Goal: Task Accomplishment & Management: Manage account settings

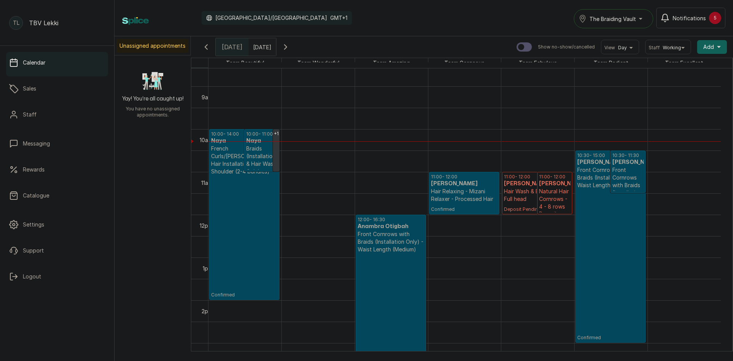
scroll to position [367, 0]
click at [619, 213] on p "Confirmed" at bounding box center [610, 265] width 66 height 152
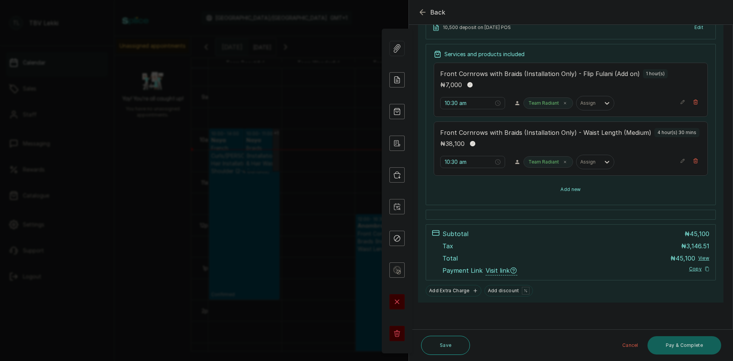
scroll to position [124, 0]
click at [546, 193] on button "Add new" at bounding box center [571, 189] width 274 height 18
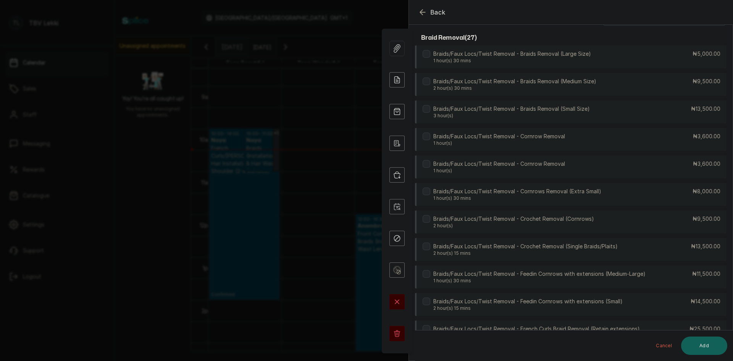
scroll to position [0, 0]
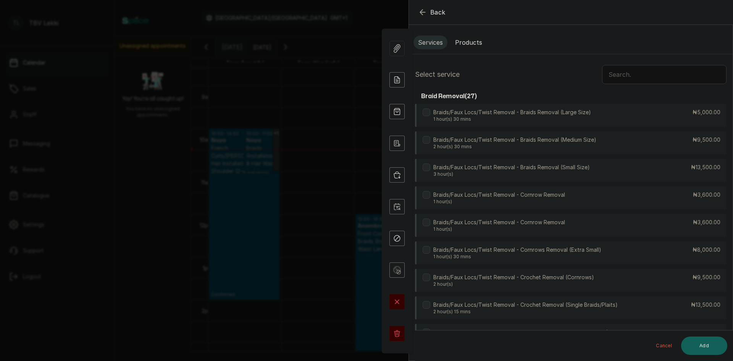
click at [611, 74] on input "text" at bounding box center [664, 74] width 124 height 19
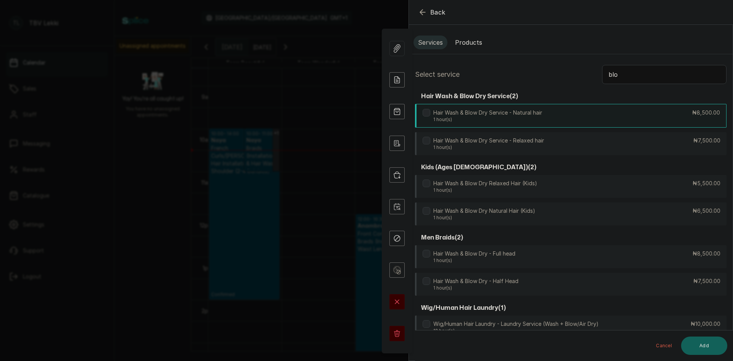
type input "blo"
click at [576, 117] on div "Hair Wash & Blow Dry Service - Natural hair 1 hour(s) ₦8,500.00" at bounding box center [571, 116] width 312 height 24
click at [702, 343] on button "Add" at bounding box center [704, 345] width 46 height 18
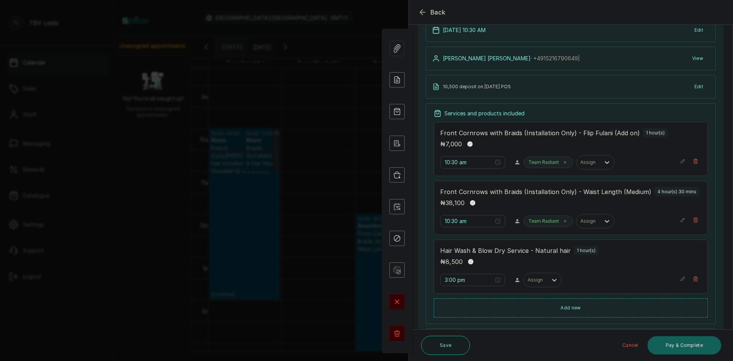
scroll to position [115, 0]
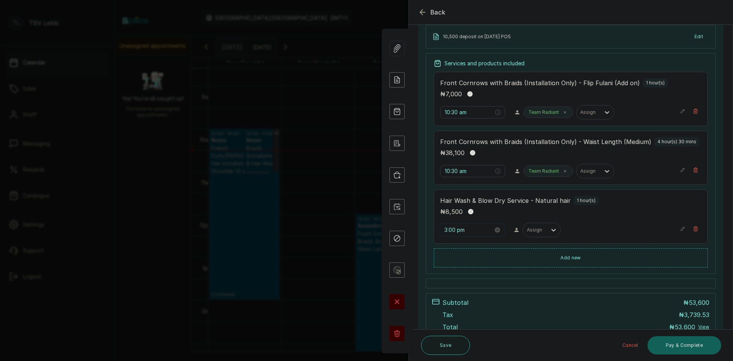
click at [447, 229] on input "3:00 pm" at bounding box center [468, 230] width 49 height 8
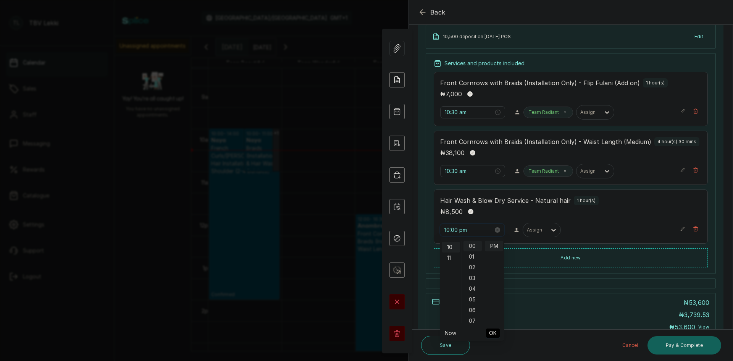
scroll to position [107, 0]
click at [456, 230] on input "10:00 pm" at bounding box center [468, 230] width 49 height 8
click at [462, 230] on input "10:30 pm" at bounding box center [468, 230] width 49 height 8
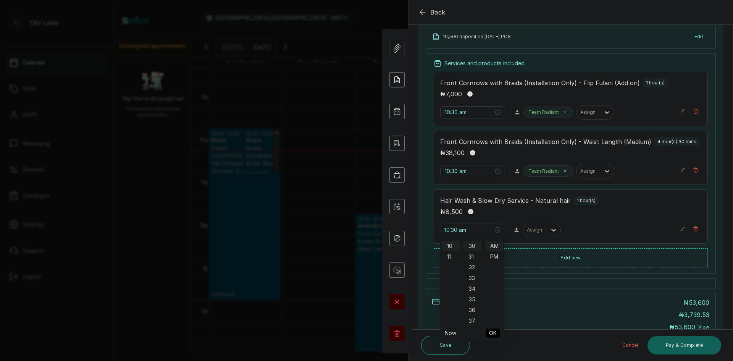
type input "10:30 am"
click at [496, 334] on span "OK" at bounding box center [493, 333] width 8 height 15
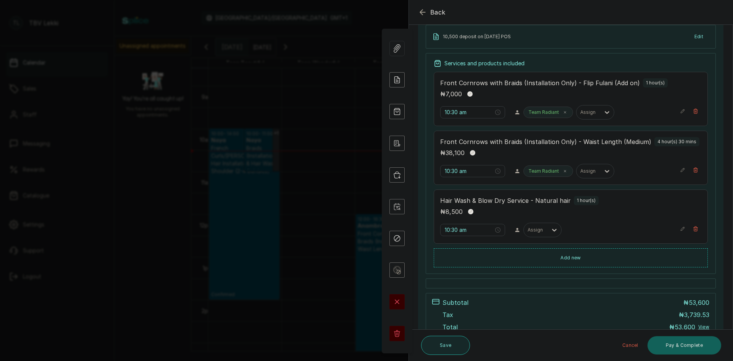
click at [449, 344] on button "Save" at bounding box center [445, 345] width 49 height 19
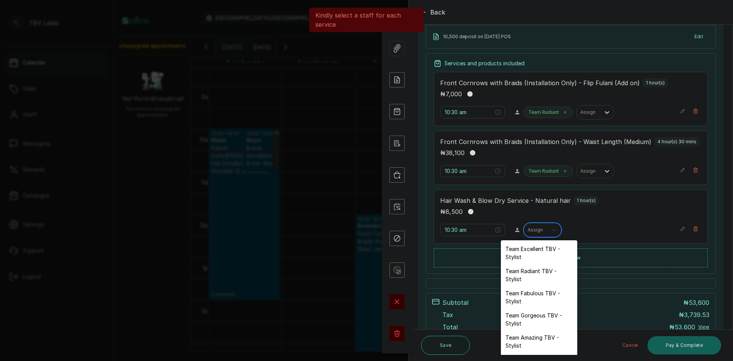
click at [552, 229] on icon at bounding box center [554, 230] width 5 height 3
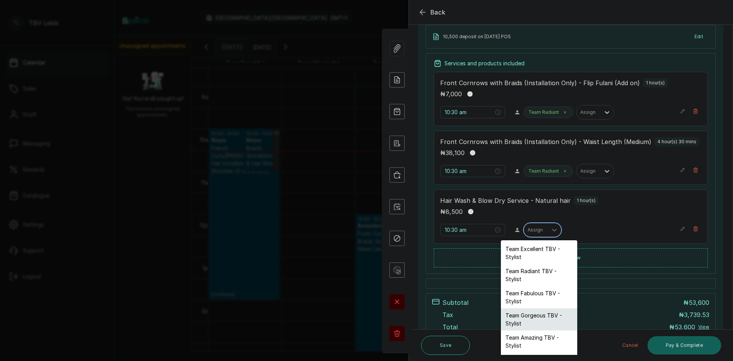
click at [546, 313] on div "Team Gorgeous TBV - Stylist" at bounding box center [539, 319] width 76 height 22
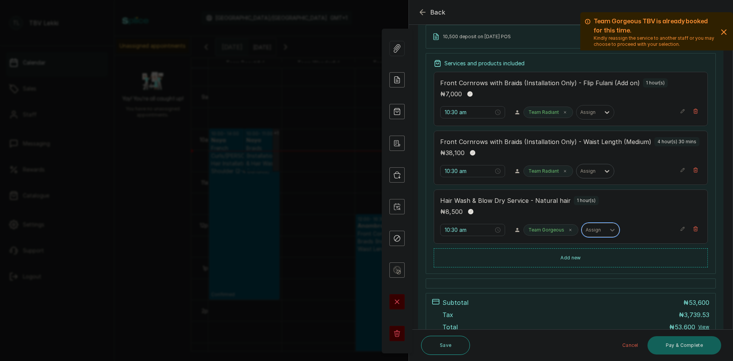
click at [590, 171] on div at bounding box center [588, 171] width 16 height 7
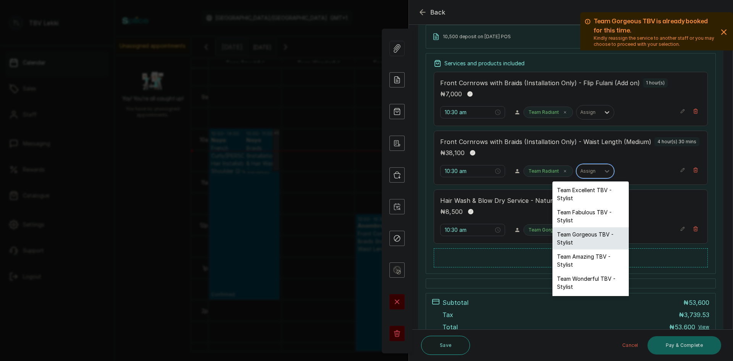
click at [584, 242] on div "Team Gorgeous TBV - Stylist" at bounding box center [591, 238] width 76 height 22
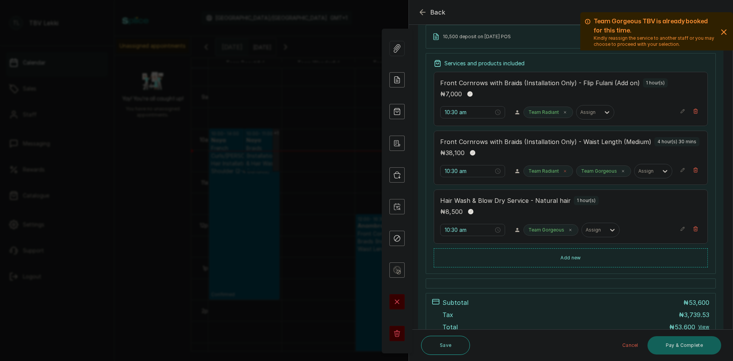
click at [563, 171] on icon at bounding box center [565, 171] width 4 height 4
click at [588, 115] on div at bounding box center [588, 112] width 16 height 7
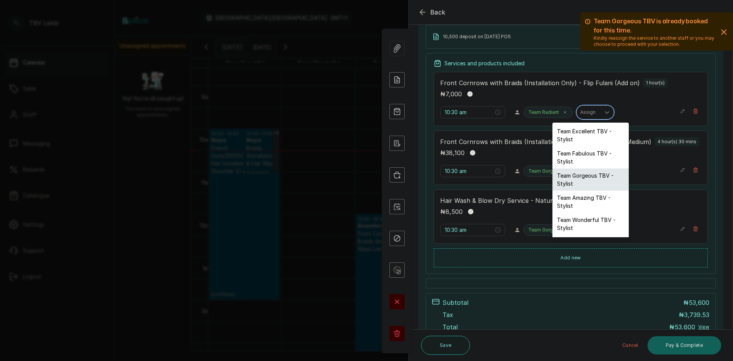
click at [583, 178] on div "Team Gorgeous TBV - Stylist" at bounding box center [591, 179] width 76 height 22
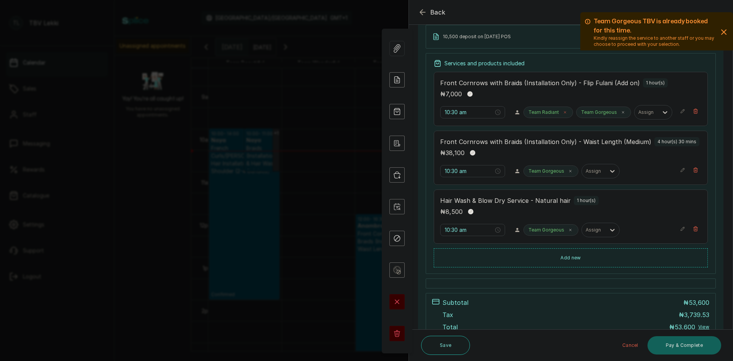
click at [563, 112] on icon at bounding box center [565, 112] width 4 height 4
click at [719, 33] on icon "button" at bounding box center [723, 31] width 9 height 9
click at [722, 32] on icon "button" at bounding box center [724, 32] width 5 height 5
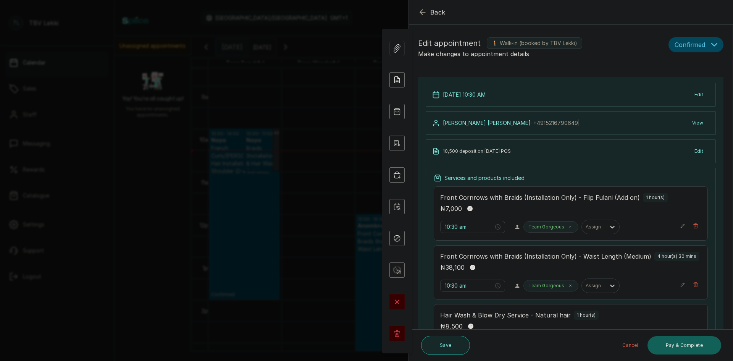
click at [428, 344] on button "Save" at bounding box center [445, 345] width 49 height 19
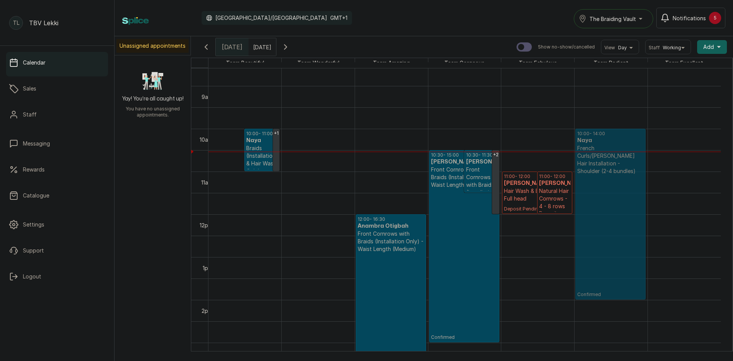
drag, startPoint x: 242, startPoint y: 173, endPoint x: 588, endPoint y: 176, distance: 346.7
click at [588, 176] on tr "+1 10:00 - 14:00 Naya French Curls/[GEOGRAPHIC_DATA] Hair Installation - Should…" at bounding box center [464, 214] width 512 height 1026
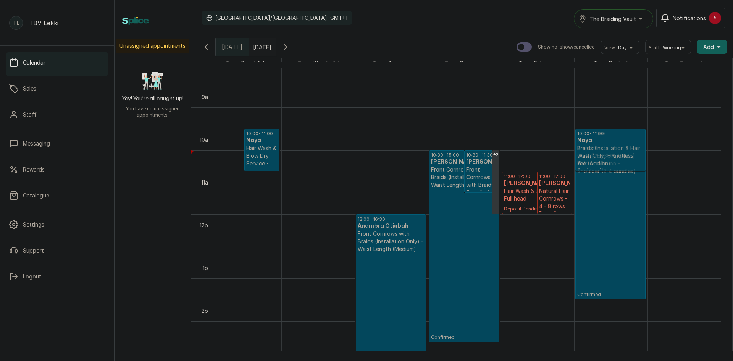
drag, startPoint x: 227, startPoint y: 150, endPoint x: 575, endPoint y: 152, distance: 348.2
click at [593, 147] on tr "10:00 - 11:00 Naya Braids (Installation & Hair Wash Only) - Knotless fee (Add o…" at bounding box center [464, 214] width 512 height 1026
drag, startPoint x: 236, startPoint y: 148, endPoint x: 596, endPoint y: 151, distance: 359.3
click at [596, 151] on tr "10:00 - 11:00 Naya Hair Wash & Blow Dry Service - Natural hair Confirmed 12:00 …" at bounding box center [464, 214] width 512 height 1026
click at [470, 181] on p "Front Cornrows with Braids (Installation Only) - Flip Fulani (Add on)" at bounding box center [481, 192] width 31 height 53
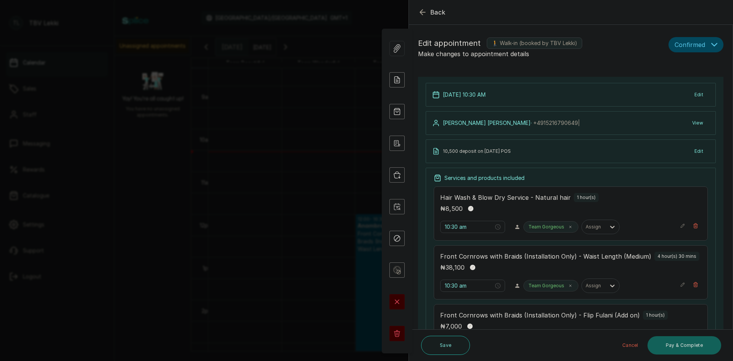
scroll to position [76, 0]
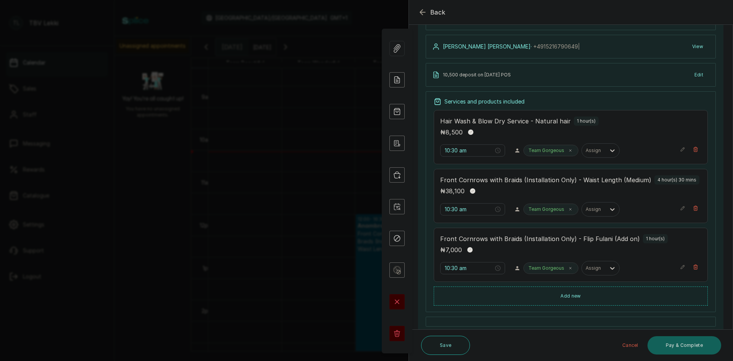
click at [422, 11] on icon "button" at bounding box center [422, 12] width 9 height 9
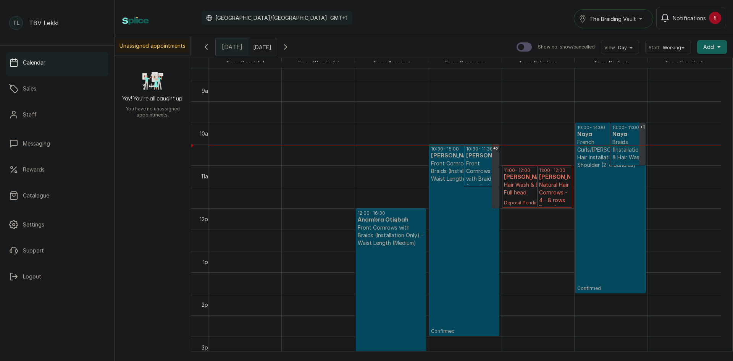
scroll to position [367, 0]
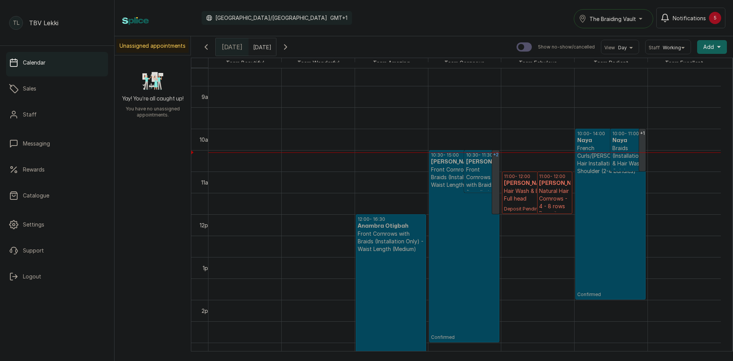
click at [494, 182] on link "+2" at bounding box center [495, 182] width 7 height 64
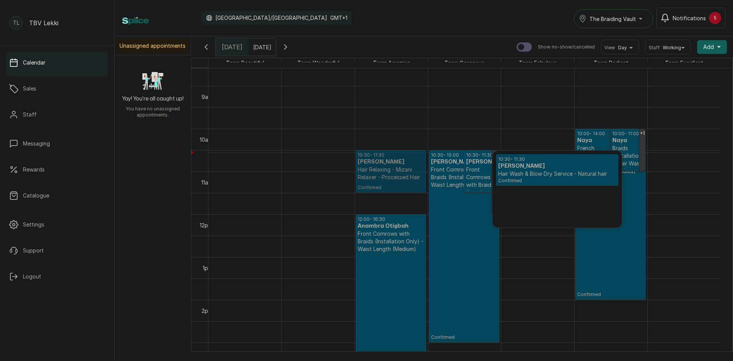
drag, startPoint x: 526, startPoint y: 204, endPoint x: 400, endPoint y: 144, distance: 139.2
click at [400, 144] on div "Team Beautiful Team Wonderful Team Amazing Team Gorgeous Team Fabulous Team Rad…" at bounding box center [462, 211] width 542 height 307
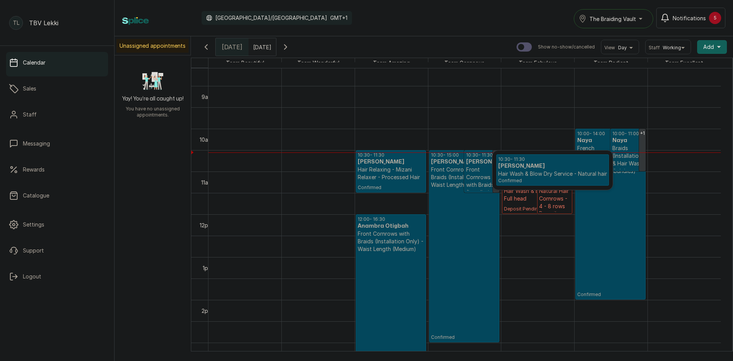
scroll to position [329, 0]
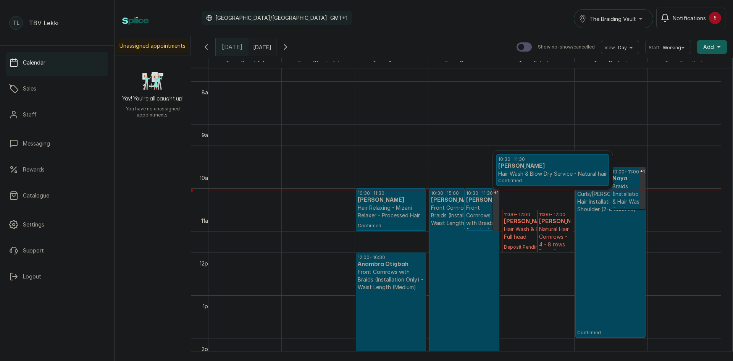
click at [540, 165] on h3 "[PERSON_NAME]" at bounding box center [552, 166] width 109 height 8
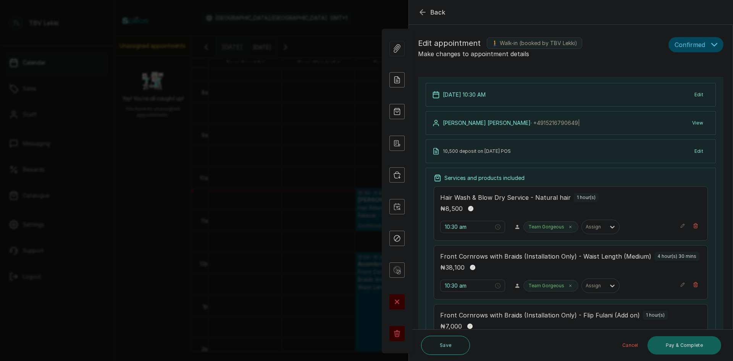
click at [424, 15] on icon "button" at bounding box center [422, 12] width 9 height 9
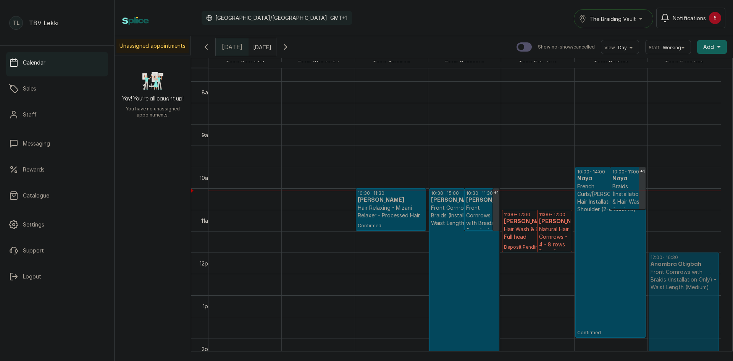
drag, startPoint x: 375, startPoint y: 274, endPoint x: 651, endPoint y: 281, distance: 276.9
click at [651, 281] on tr "10:30 - 11:30 [PERSON_NAME] Hair Relaxing - Mizani Relaxer - Processed Hair Con…" at bounding box center [464, 252] width 512 height 1026
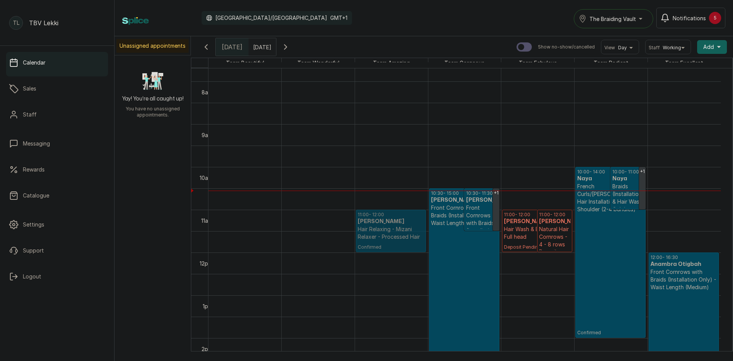
drag, startPoint x: 385, startPoint y: 200, endPoint x: 385, endPoint y: 226, distance: 25.2
click at [385, 226] on div "10:30 - 11:30 [PERSON_NAME] Hair Relaxing - Mizani Relaxer - Processed Hair Con…" at bounding box center [391, 252] width 73 height 1026
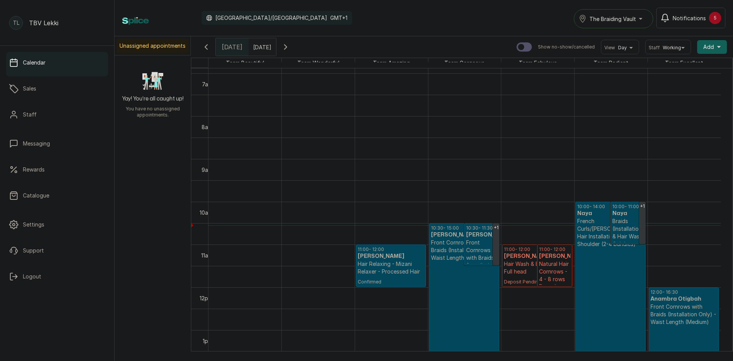
scroll to position [291, 0]
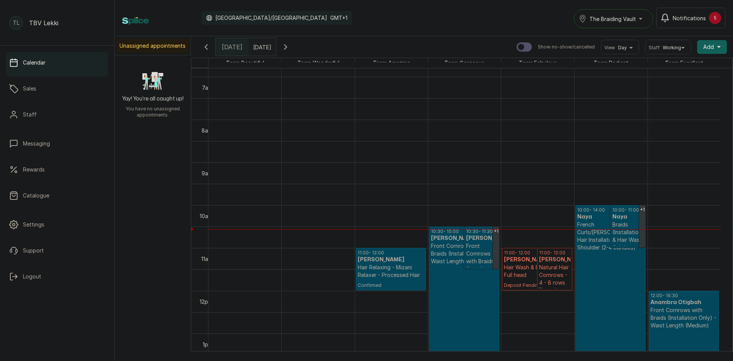
click at [519, 259] on h3 "[PERSON_NAME]" at bounding box center [537, 260] width 66 height 8
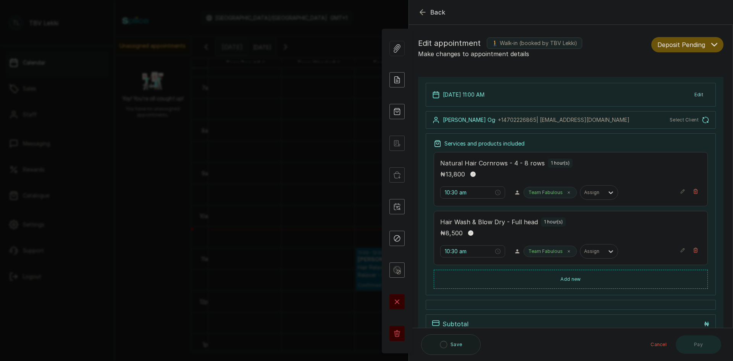
type input "11:00 am"
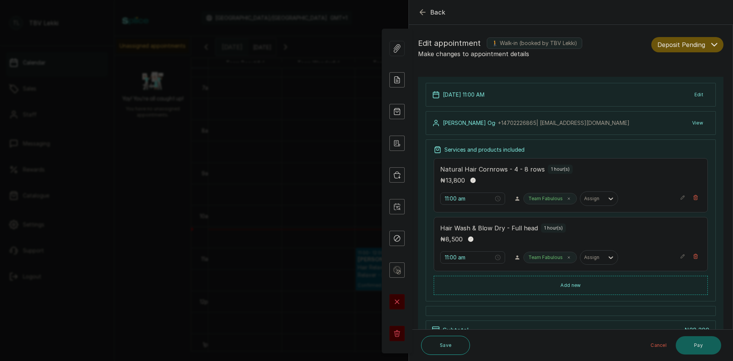
click at [712, 44] on button "Deposit Pending" at bounding box center [687, 44] width 72 height 15
click at [426, 11] on icon "button" at bounding box center [422, 12] width 9 height 9
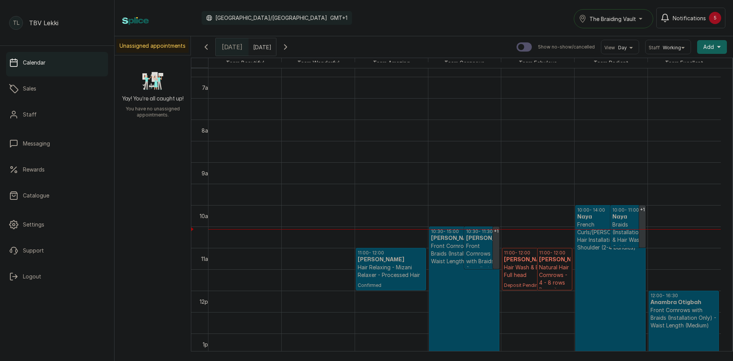
click at [473, 257] on p "Front Cornrows with Braids (Installation Only) - Flip Fulani (Add on)" at bounding box center [481, 268] width 31 height 53
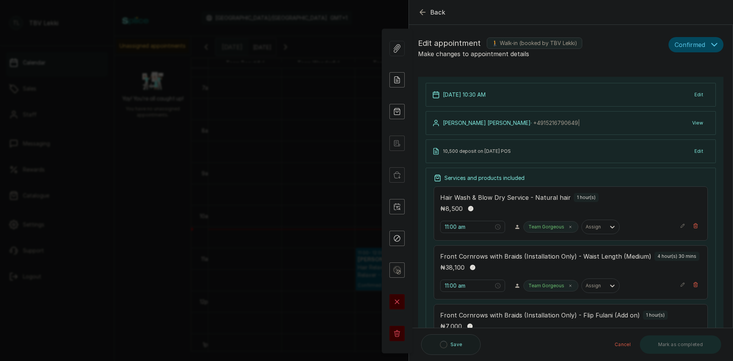
type input "10:30 am"
click at [711, 44] on icon "button" at bounding box center [714, 45] width 6 height 6
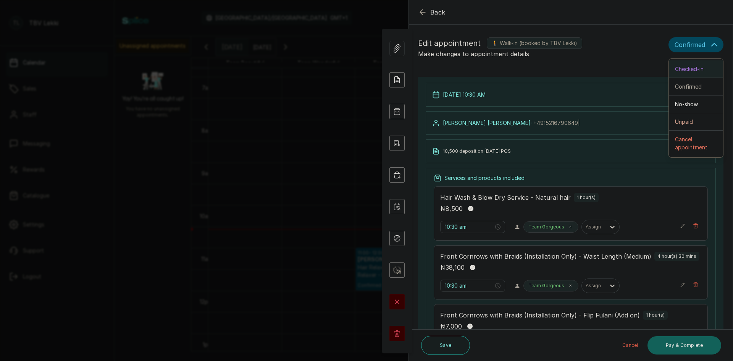
click at [683, 68] on span "Checked-in" at bounding box center [689, 69] width 29 height 8
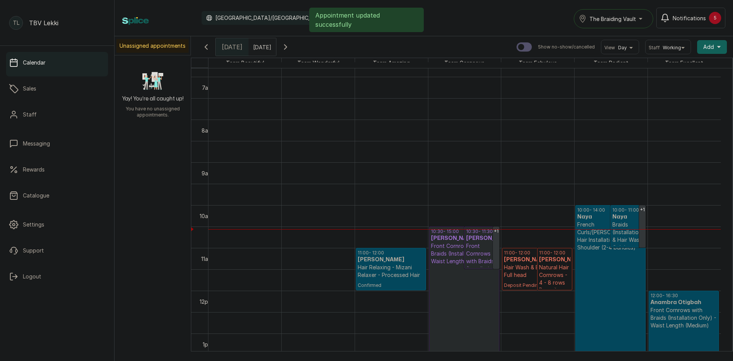
click at [619, 244] on p "Braids (Installation & Hair Wash Only) - Knotless fee (Add on)" at bounding box center [627, 247] width 31 height 53
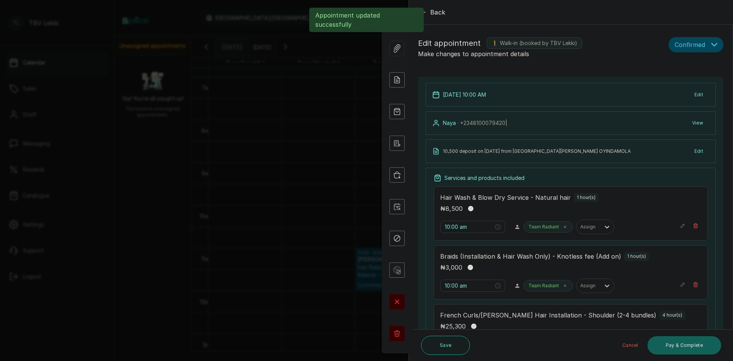
click at [711, 47] on icon "button" at bounding box center [714, 45] width 6 height 6
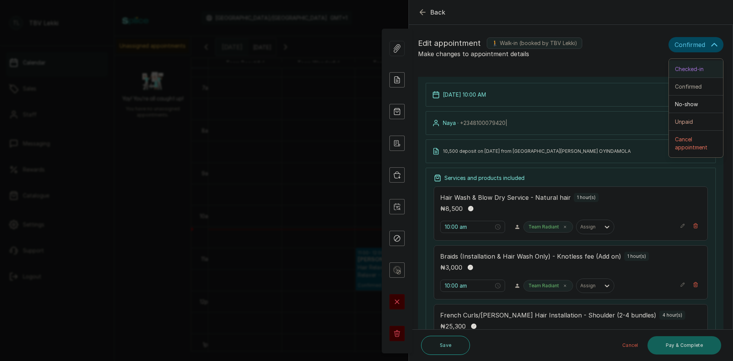
click at [685, 69] on span "Checked-in" at bounding box center [689, 69] width 29 height 8
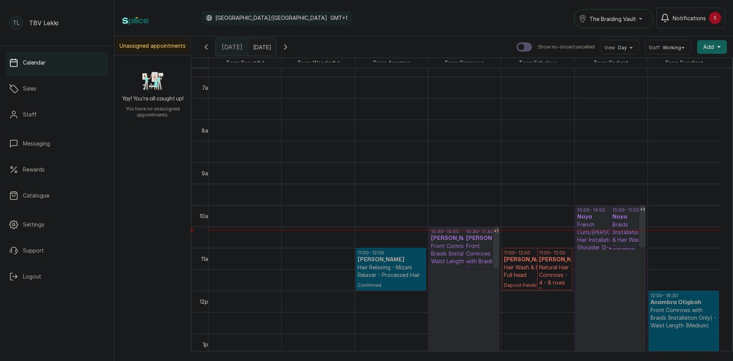
click at [290, 48] on icon "button" at bounding box center [285, 46] width 9 height 9
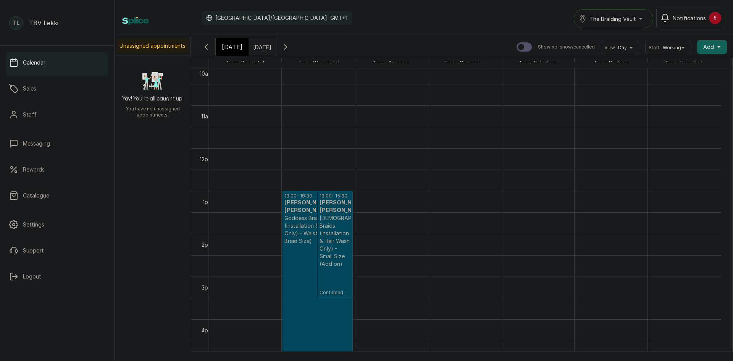
scroll to position [448, 0]
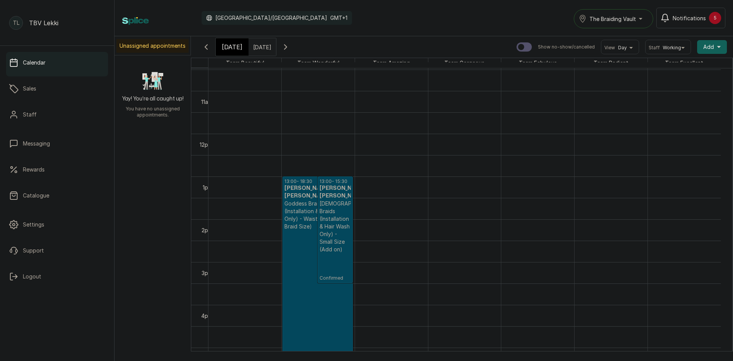
click at [327, 197] on h3 "[PERSON_NAME] [PERSON_NAME]" at bounding box center [335, 191] width 31 height 15
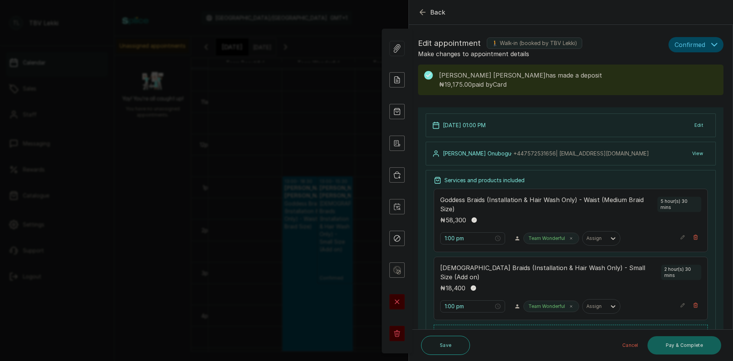
click at [423, 14] on icon "button" at bounding box center [422, 12] width 9 height 9
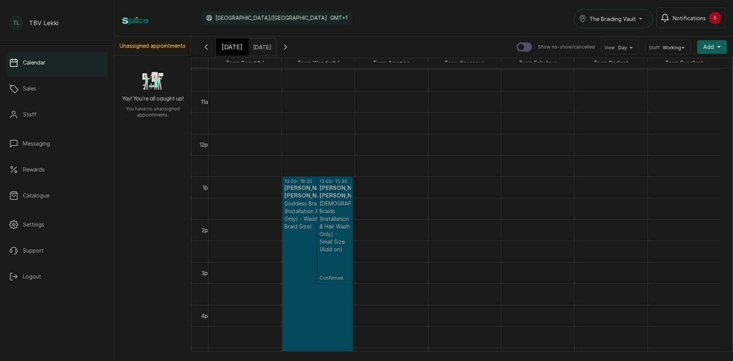
click at [290, 47] on icon "button" at bounding box center [285, 46] width 9 height 9
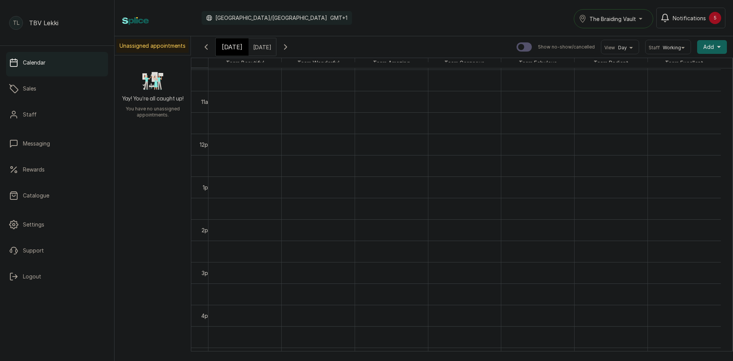
click at [290, 46] on icon "button" at bounding box center [285, 46] width 9 height 9
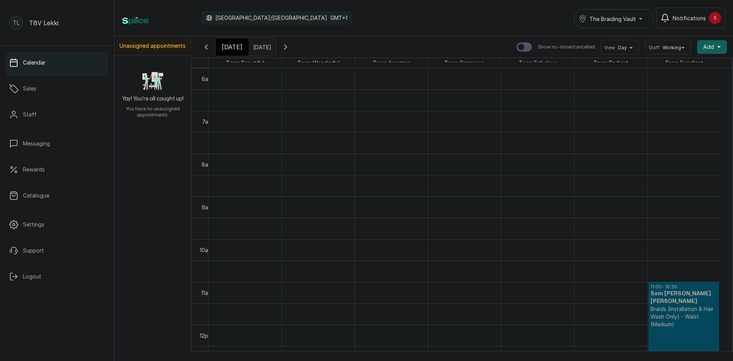
click at [696, 312] on p "Braids (Installation & Hair Wash Only) - Waist (Medium)" at bounding box center [684, 316] width 67 height 23
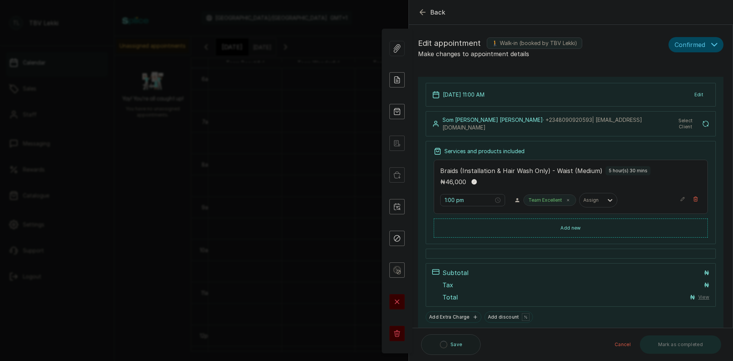
type input "11:00 am"
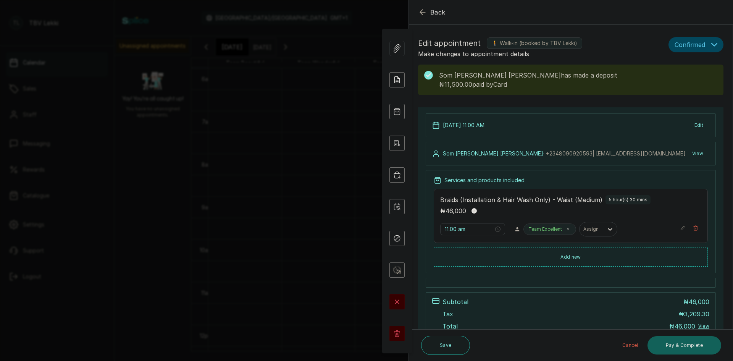
click at [424, 12] on icon "button" at bounding box center [422, 12] width 5 height 5
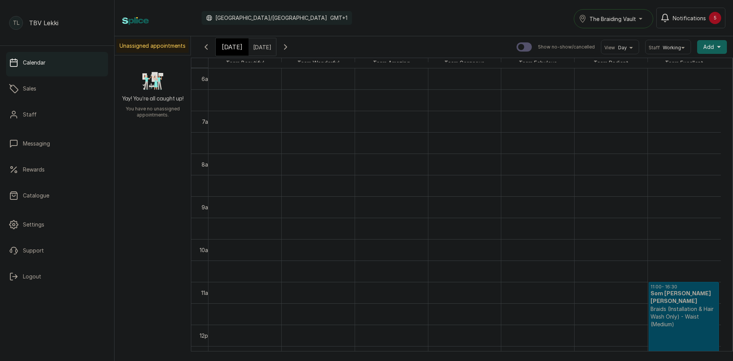
click at [290, 45] on icon "button" at bounding box center [285, 46] width 9 height 9
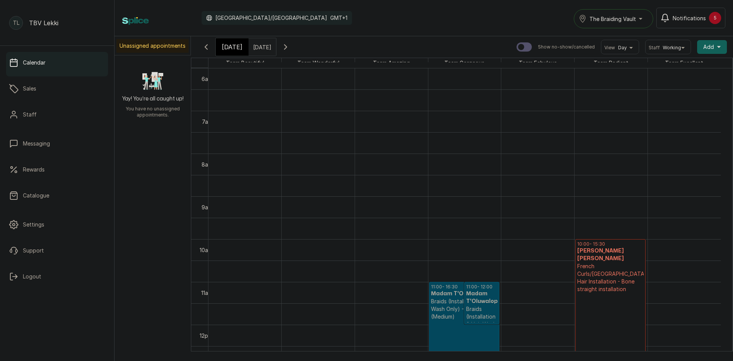
scroll to position [295, 0]
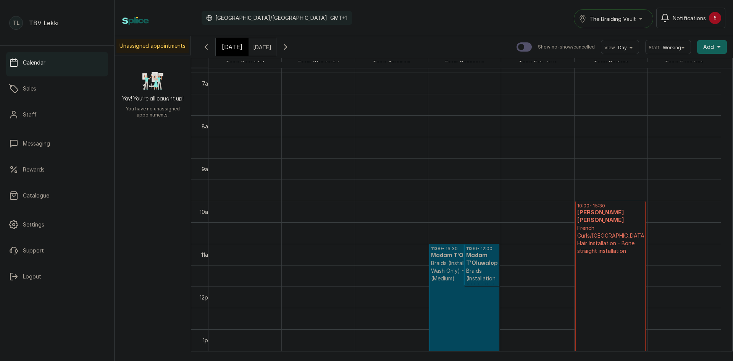
click at [207, 49] on icon "button" at bounding box center [206, 47] width 2 height 5
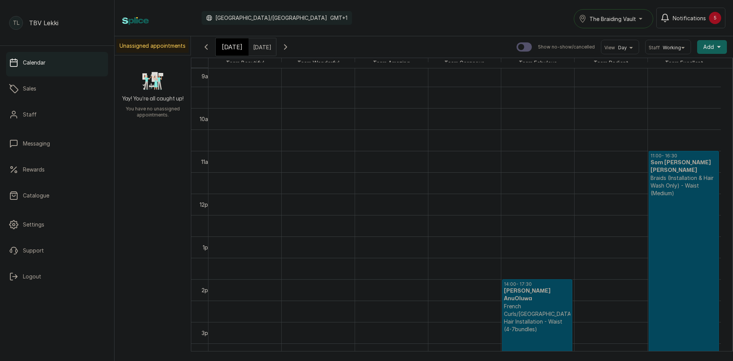
scroll to position [410, 0]
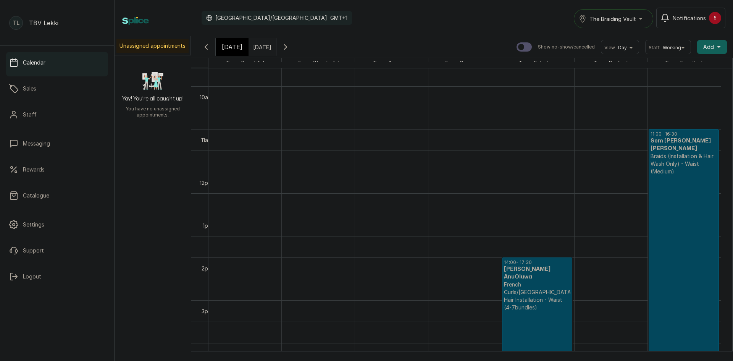
click at [220, 48] on div "[DATE]" at bounding box center [232, 47] width 33 height 18
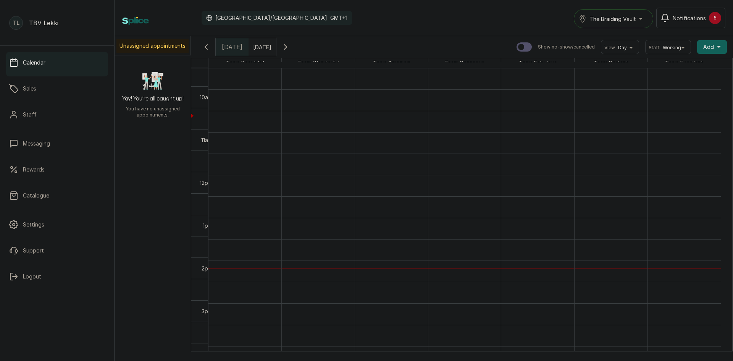
scroll to position [257, 0]
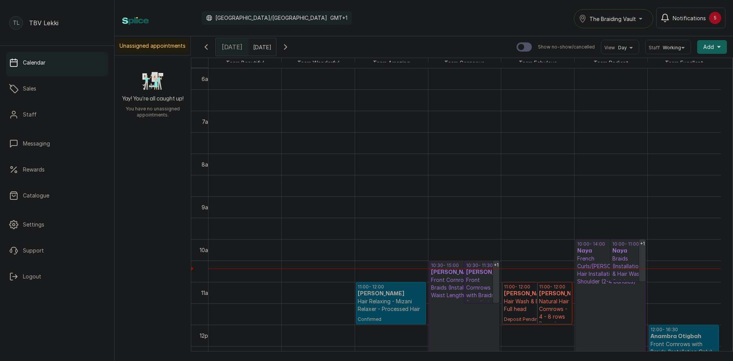
click at [210, 50] on icon "button" at bounding box center [206, 46] width 9 height 9
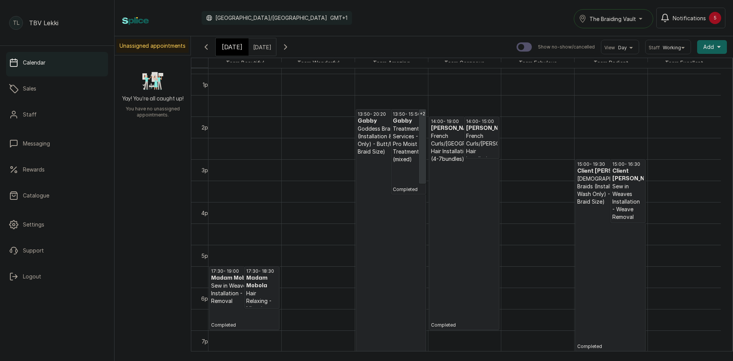
scroll to position [0, 0]
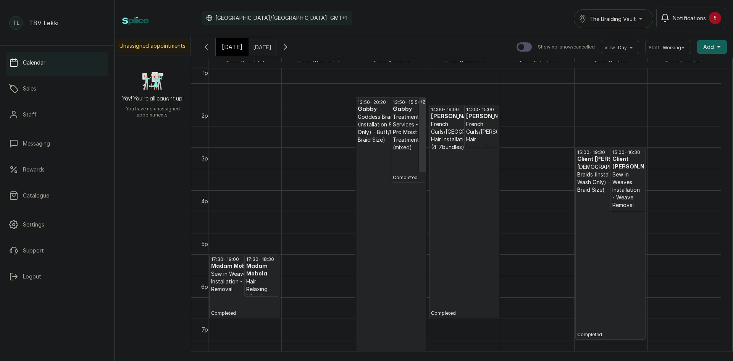
click at [481, 165] on p "Completed" at bounding box center [464, 233] width 66 height 165
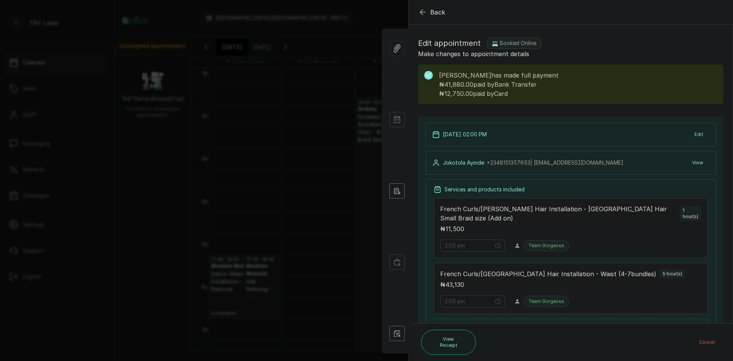
click at [597, 55] on p "Make changes to appointment details" at bounding box center [570, 53] width 305 height 9
click at [419, 10] on icon "button" at bounding box center [422, 12] width 9 height 9
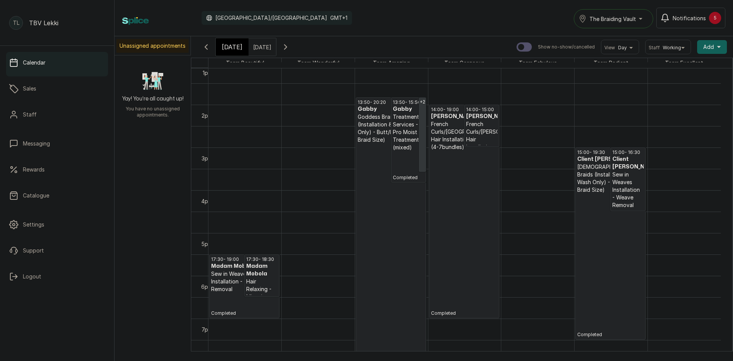
click at [236, 48] on span "[DATE]" at bounding box center [232, 46] width 21 height 9
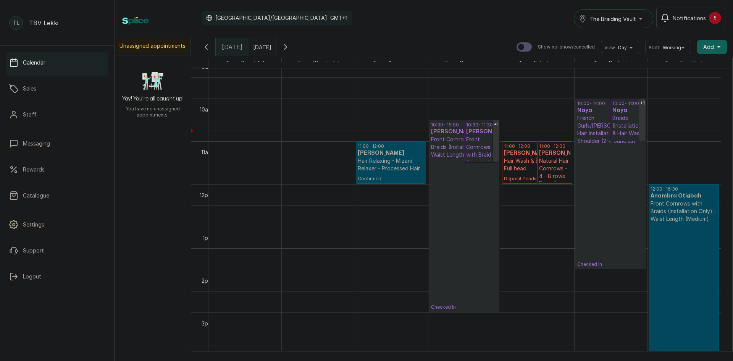
scroll to position [410, 0]
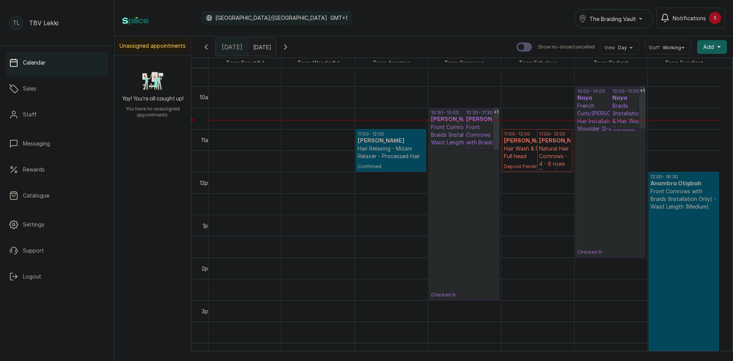
click at [547, 155] on p "Natural Hair Cornrows - 4 - 8 rows" at bounding box center [554, 156] width 31 height 23
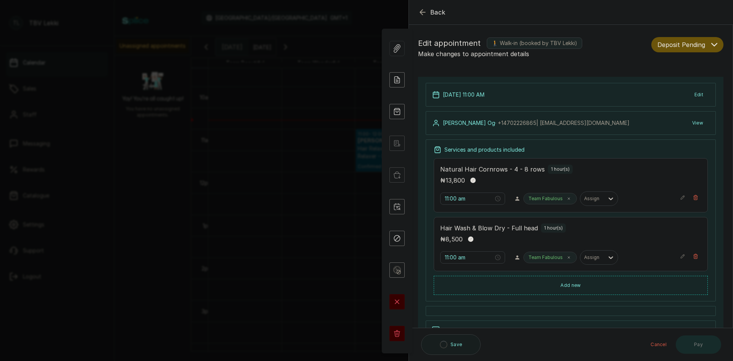
type input "11:00 am"
click at [421, 13] on icon "button" at bounding box center [422, 12] width 9 height 9
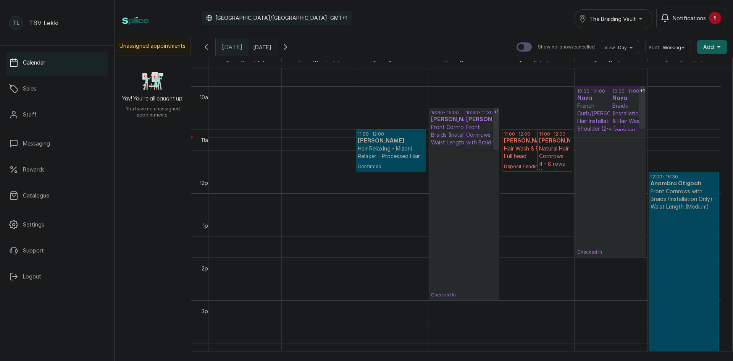
click at [533, 152] on p "Hair Wash & Blow Dry - Full head" at bounding box center [537, 152] width 66 height 15
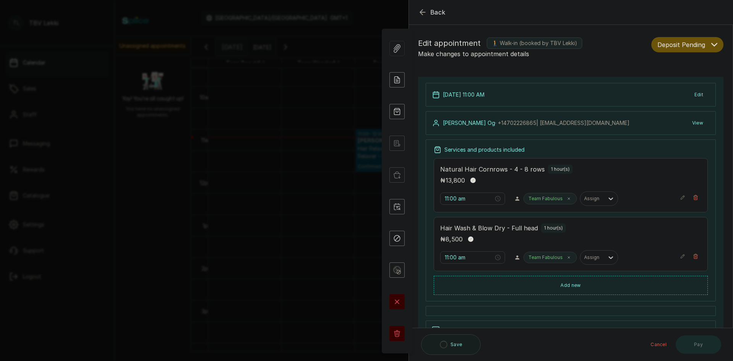
click at [422, 13] on icon "button" at bounding box center [422, 12] width 9 height 9
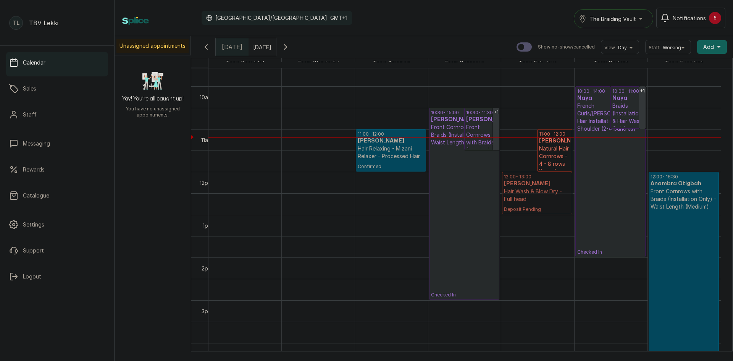
drag, startPoint x: 518, startPoint y: 132, endPoint x: 524, endPoint y: 172, distance: 40.1
click at [523, 172] on div "11:00 - 12:00 [PERSON_NAME] Og Hair Wash & Blow Dry - Full head Deposit Pending…" at bounding box center [537, 172] width 73 height 1026
drag, startPoint x: 517, startPoint y: 134, endPoint x: 522, endPoint y: 168, distance: 34.8
click at [522, 168] on div "11:00 - 12:00 [PERSON_NAME] Hair Relaxing - Mizani Relaxer - Processed Hair Con…" at bounding box center [464, 172] width 512 height 1026
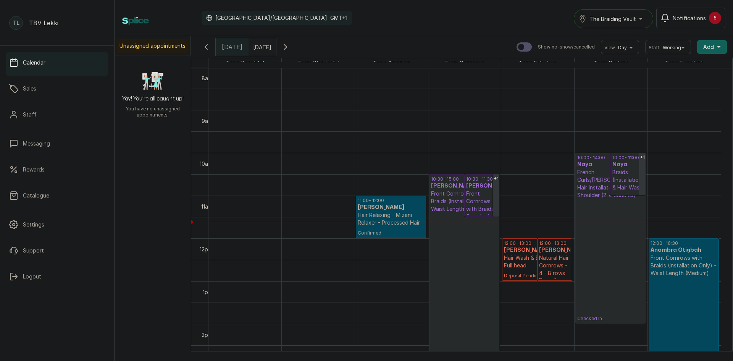
scroll to position [362, 0]
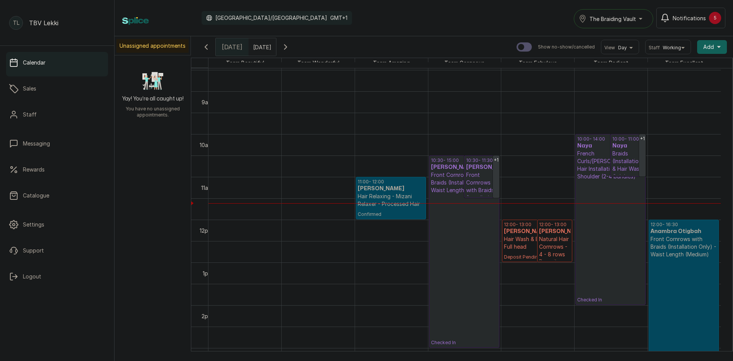
click at [679, 23] on button "Notifications 5" at bounding box center [690, 18] width 69 height 21
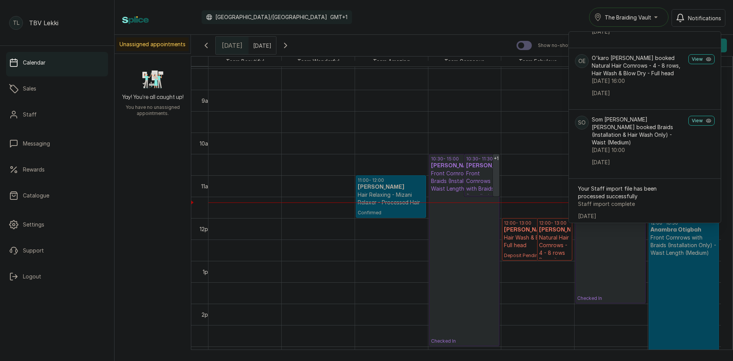
scroll to position [305, 0]
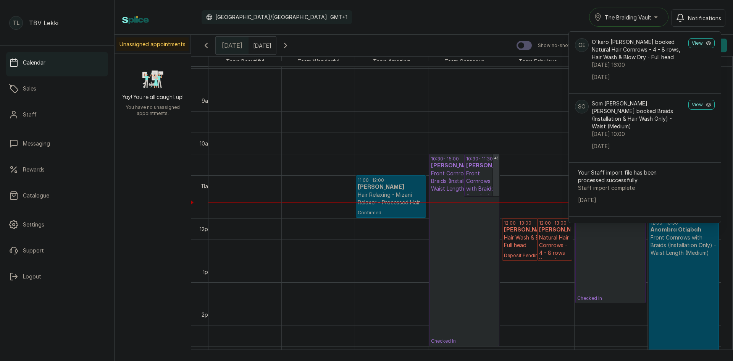
click at [567, 15] on div "Calendar [GEOGRAPHIC_DATA]/[GEOGRAPHIC_DATA] GMT+1 The Braiding Vault Notificat…" at bounding box center [423, 17] width 603 height 19
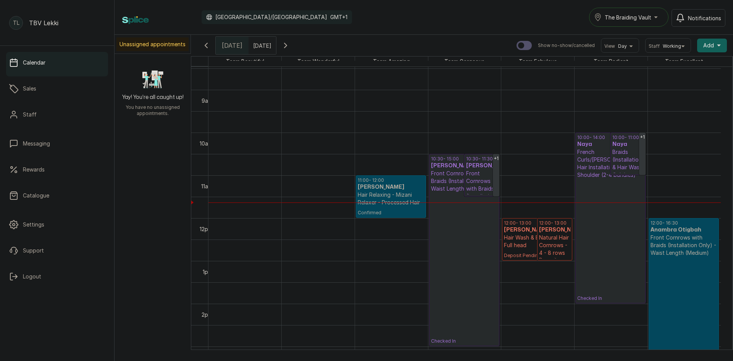
type input "dd/MM/yyyy"
click at [261, 49] on input "dd/MM/yyyy" at bounding box center [255, 43] width 12 height 13
click at [199, 105] on span "13" at bounding box center [196, 106] width 5 height 6
click at [282, 163] on button "OK" at bounding box center [274, 165] width 16 height 12
type input "[DATE]"
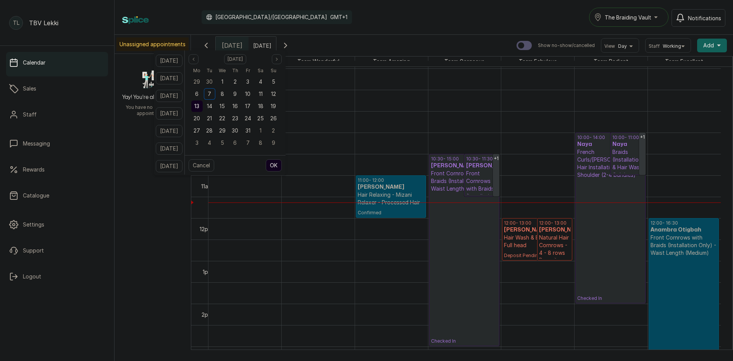
scroll to position [257, 0]
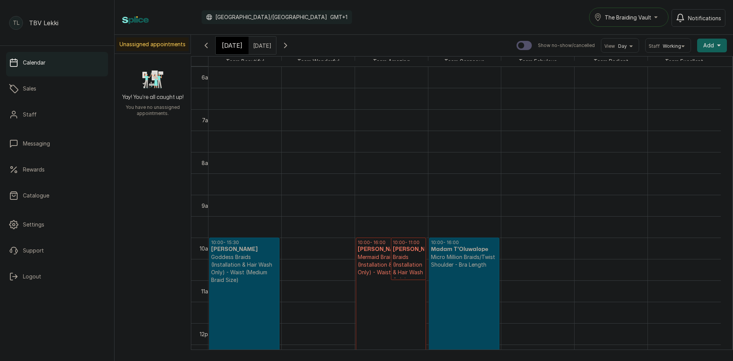
click at [238, 262] on p "Goddess Braids (Installation & Hair Wash Only) - Waist (Medium Braid Size)" at bounding box center [244, 268] width 66 height 31
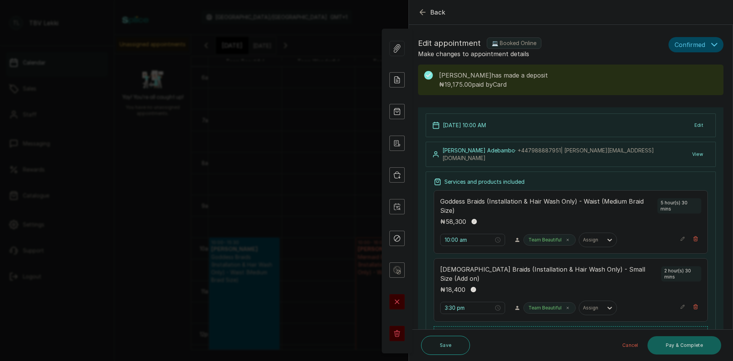
click at [422, 14] on icon "button" at bounding box center [422, 12] width 5 height 5
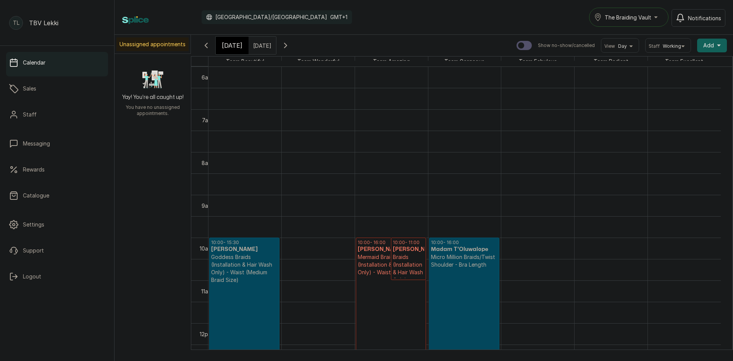
click at [447, 257] on p "Micro Million Braids/Twist Shoulder - Bra Length" at bounding box center [464, 260] width 66 height 15
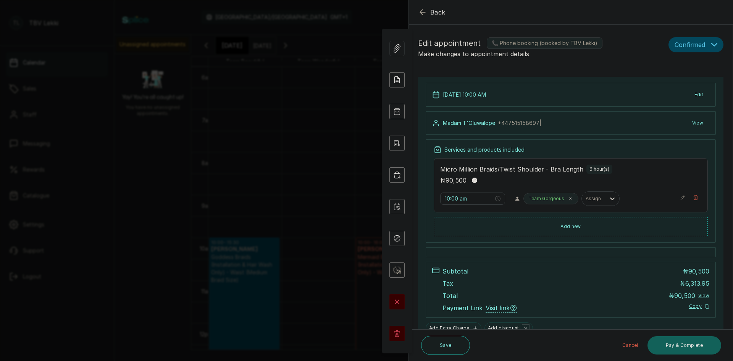
click at [423, 10] on icon "button" at bounding box center [422, 12] width 9 height 9
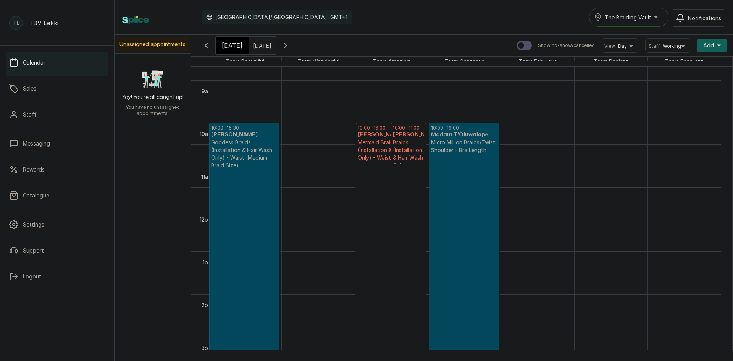
scroll to position [394, 0]
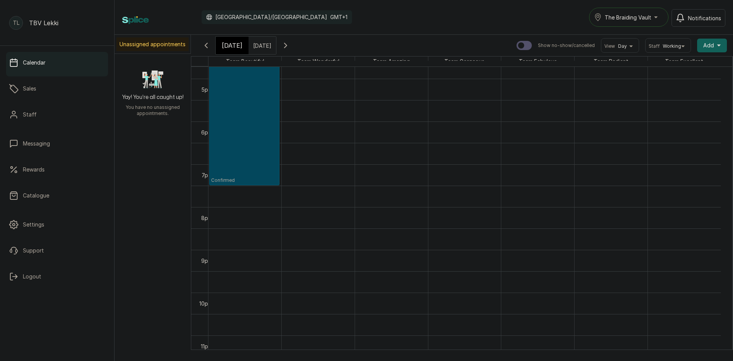
drag, startPoint x: 238, startPoint y: 121, endPoint x: 233, endPoint y: 168, distance: 46.9
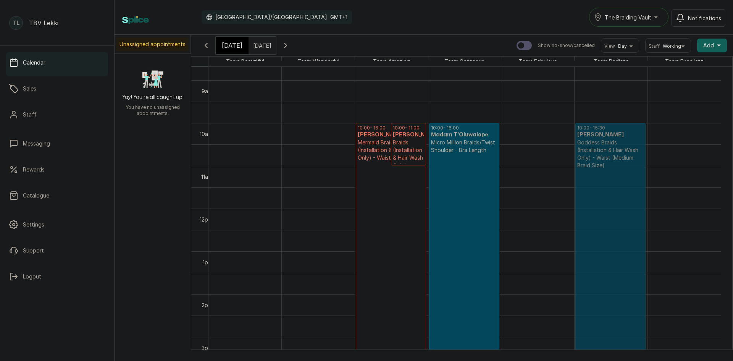
drag, startPoint x: 229, startPoint y: 131, endPoint x: 569, endPoint y: 134, distance: 339.5
click at [569, 134] on div "10:00 - 15:30 [PERSON_NAME] Goddess Braids (Installation & Hair Wash Only) - Wa…" at bounding box center [464, 208] width 512 height 1026
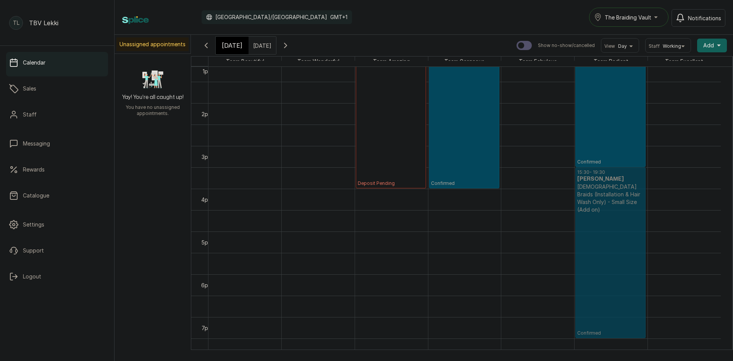
drag, startPoint x: 230, startPoint y: 181, endPoint x: 562, endPoint y: 186, distance: 332.2
click at [562, 186] on div "15:30 - 19:30 [PERSON_NAME] Goddess Braids (Installation & Hair Wash Only) - Sm…" at bounding box center [464, 17] width 512 height 1026
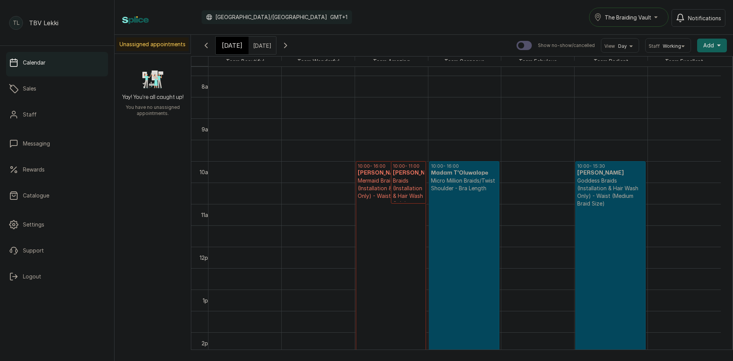
click at [706, 49] on span "Add" at bounding box center [708, 46] width 11 height 8
click at [675, 97] on span "Add Block Time" at bounding box center [684, 96] width 73 height 9
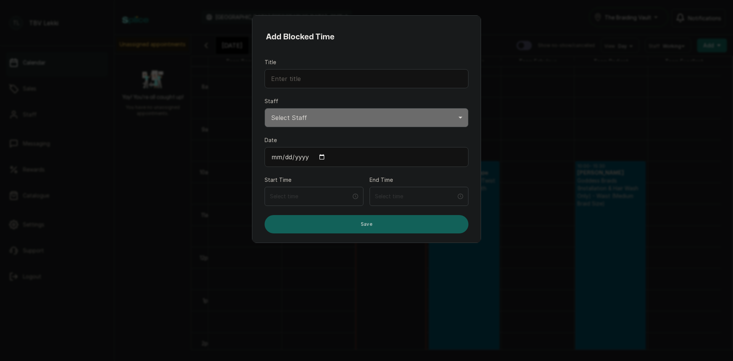
click at [170, 164] on div "Add Blocked Time Title Staff Select Staff Team Excellent TBV - Stylist Team Rad…" at bounding box center [366, 180] width 733 height 361
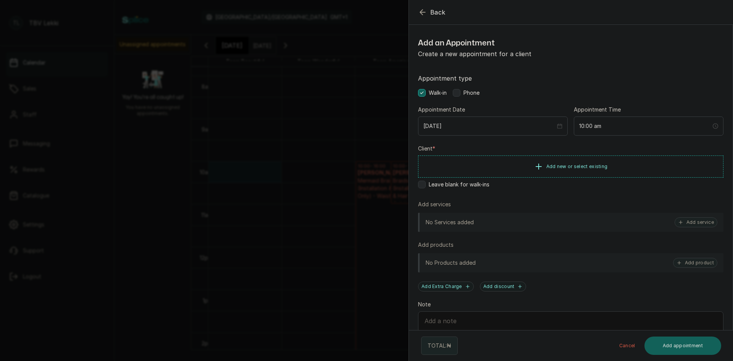
click at [433, 10] on span "Back" at bounding box center [437, 12] width 15 height 9
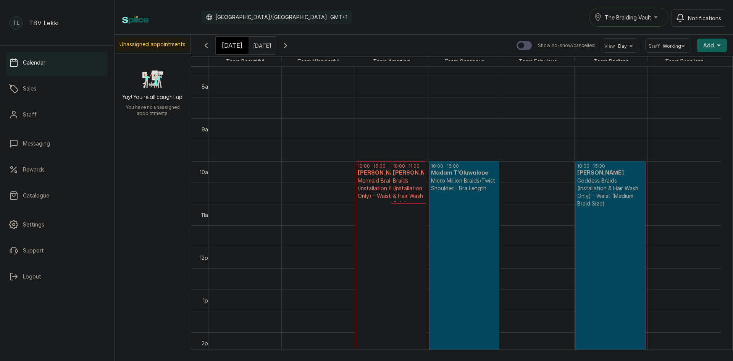
click at [717, 50] on button "Add +" at bounding box center [712, 46] width 30 height 14
click at [685, 94] on span "Add Block Time" at bounding box center [684, 96] width 73 height 9
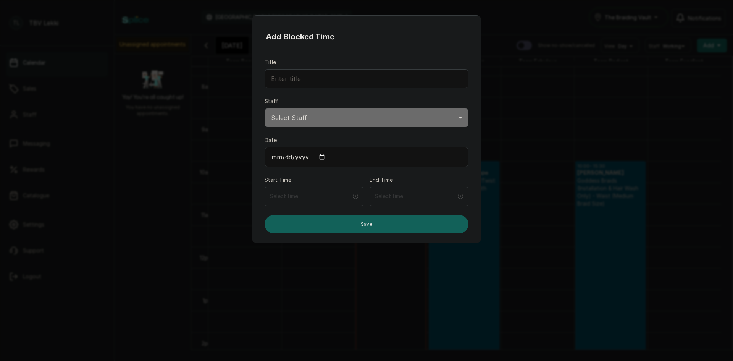
click at [331, 116] on select "Select Staff Team Excellent TBV - Stylist Team Radiant TBV - Stylist Team Fabul…" at bounding box center [367, 117] width 204 height 19
select select "1a82fec9-a00a-45d0-8f34-9860151ed92b"
click at [265, 108] on select "Select Staff Team Excellent TBV - Stylist Team Radiant TBV - Stylist Team Fabul…" at bounding box center [367, 117] width 204 height 19
click at [284, 192] on input at bounding box center [311, 196] width 82 height 8
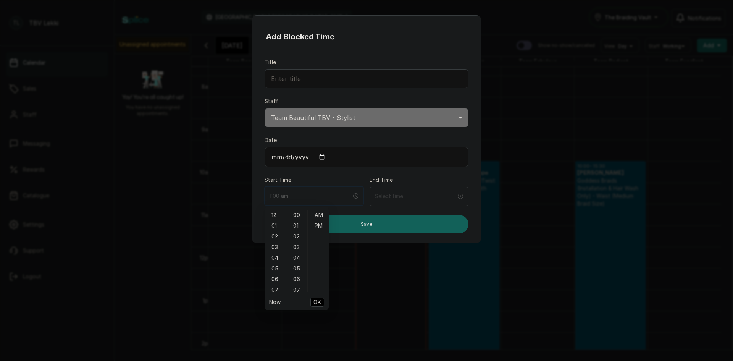
type input "2:00 am"
type input "3:00 am"
click at [317, 212] on div "AM" at bounding box center [318, 215] width 18 height 11
click at [322, 216] on div "AM" at bounding box center [318, 215] width 18 height 11
click at [277, 243] on div "10" at bounding box center [275, 245] width 18 height 11
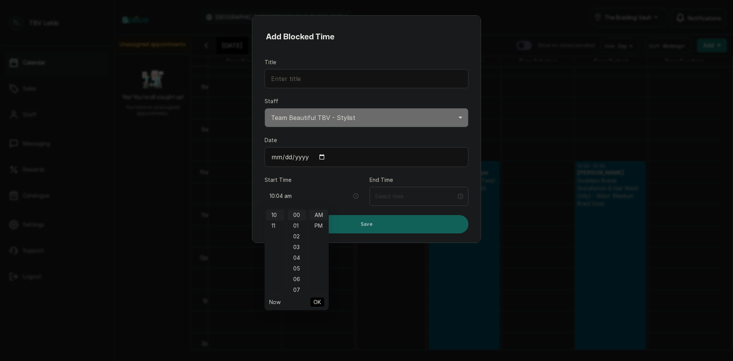
type input "10:00 am"
click at [319, 301] on span "OK" at bounding box center [317, 302] width 8 height 15
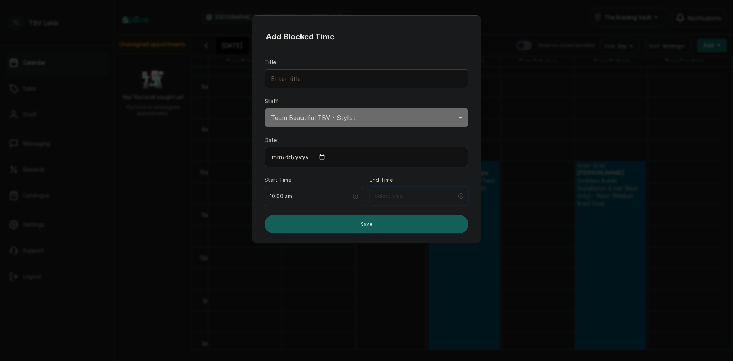
click at [407, 199] on input at bounding box center [416, 196] width 82 height 8
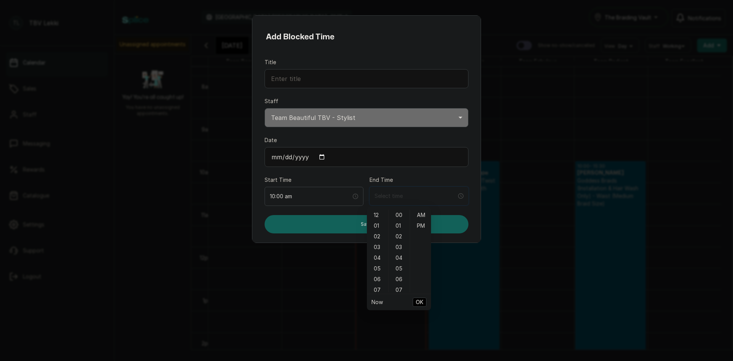
type input "12:00 am"
click at [379, 280] on div "06" at bounding box center [377, 279] width 18 height 11
type input "6:00 am"
click at [420, 298] on span "OK" at bounding box center [420, 302] width 8 height 15
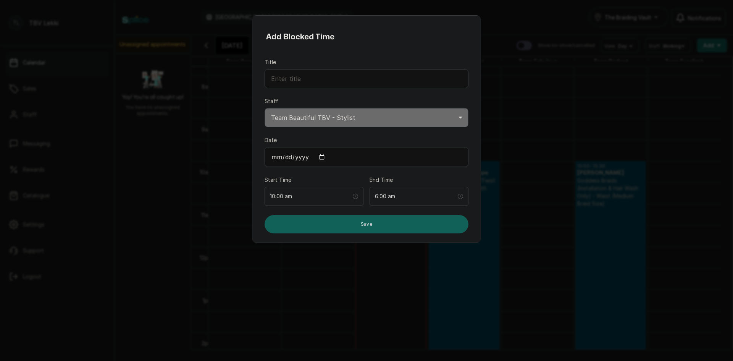
click at [322, 157] on input "Date" at bounding box center [367, 157] width 204 height 20
type input "[DATE]"
click at [289, 223] on button "Save" at bounding box center [367, 224] width 204 height 18
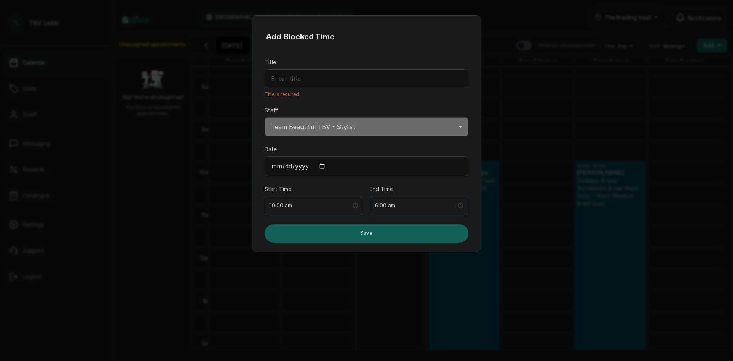
click at [340, 76] on input "Title" at bounding box center [367, 78] width 204 height 19
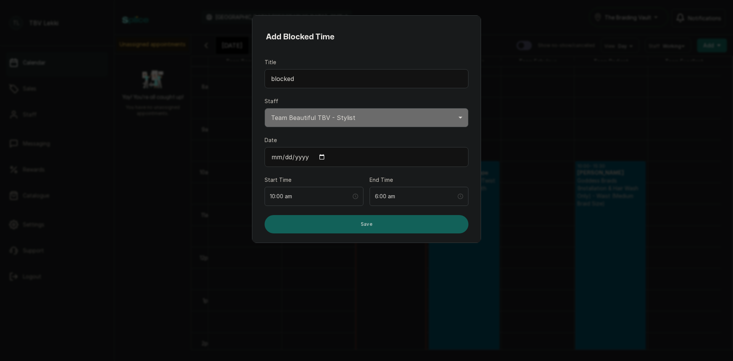
type input "blocked"
click at [356, 225] on button "Save" at bounding box center [367, 224] width 204 height 18
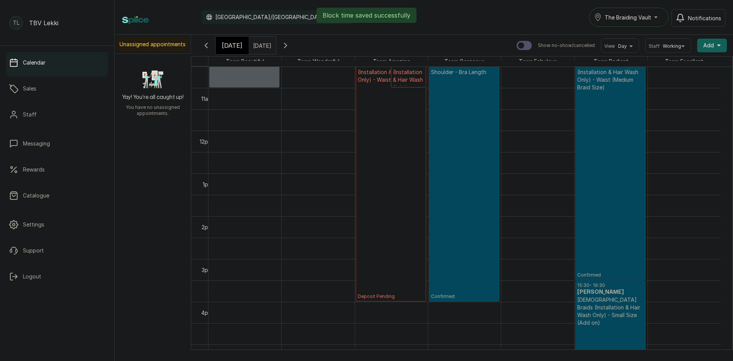
scroll to position [410, 0]
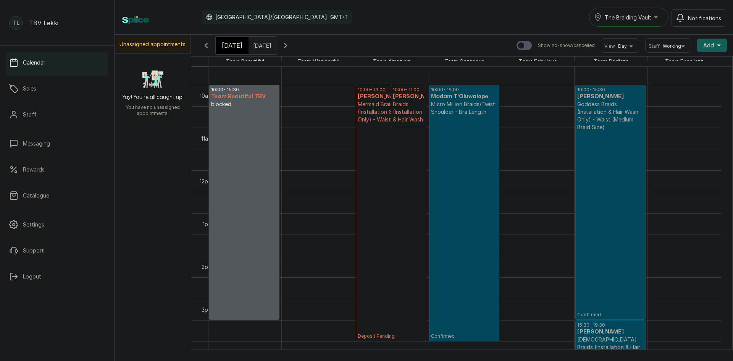
drag, startPoint x: 236, startPoint y: 127, endPoint x: 253, endPoint y: 309, distance: 182.6
click at [252, 309] on div "10:00 - Team Beautiful TBV blocked 10:00 - 15:30 Team Beautiful TBV blocked" at bounding box center [244, 170] width 73 height 1026
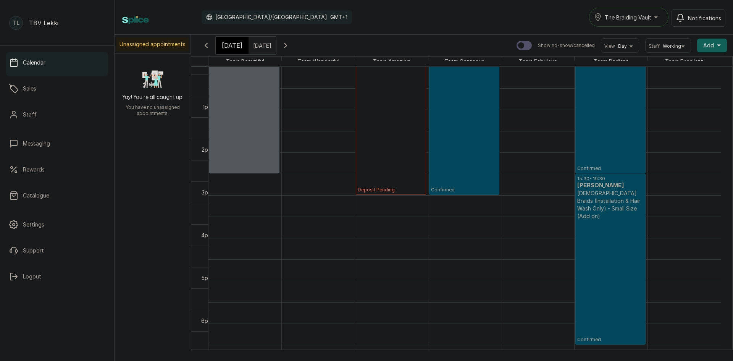
scroll to position [562, 0]
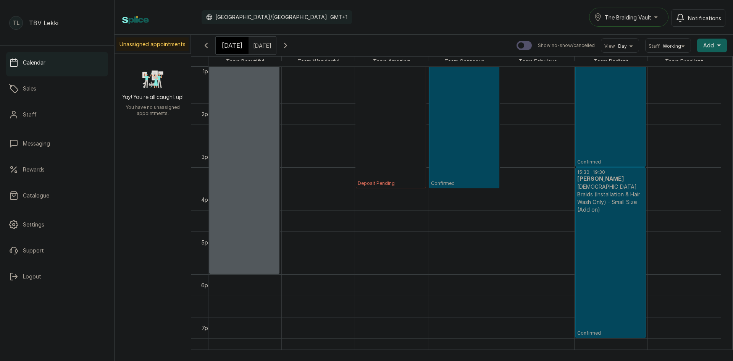
drag, startPoint x: 239, startPoint y: 166, endPoint x: 244, endPoint y: 254, distance: 87.6
click at [244, 254] on div "10:00 - 15:30 Team Beautiful TBV blocked 10:00 - 18:00 Team Beautiful TBV block…" at bounding box center [244, 17] width 73 height 1026
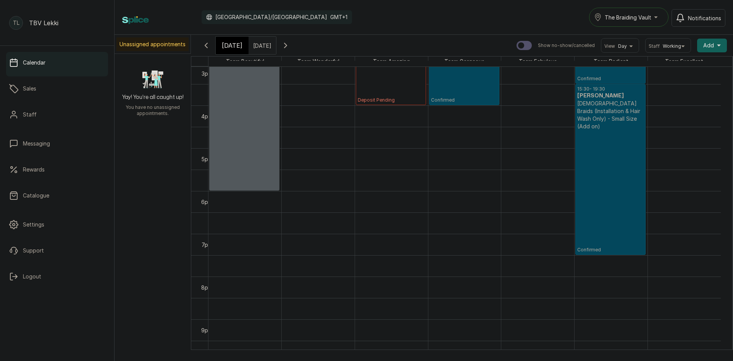
scroll to position [569, 0]
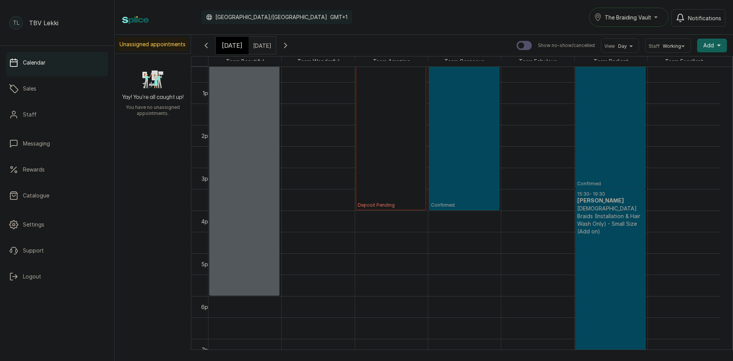
click at [243, 149] on p at bounding box center [244, 135] width 66 height 317
select select "1a82fec9-a00a-45d0-8f34-9860151ed92b"
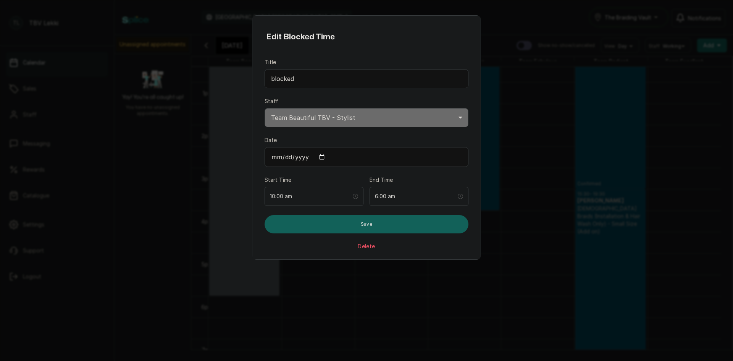
drag, startPoint x: 392, startPoint y: 130, endPoint x: 399, endPoint y: 123, distance: 10.3
click at [392, 130] on form "Title blocked Staff Select Staff Team Excellent TBV - Stylist Team Radiant TBV …" at bounding box center [367, 154] width 204 height 192
click at [402, 120] on select "Select Staff Team Excellent TBV - Stylist Team Radiant TBV - Stylist Team Fabul…" at bounding box center [367, 117] width 204 height 19
click at [265, 108] on select "Select Staff Team Excellent TBV - Stylist Team Radiant TBV - Stylist Team Fabul…" at bounding box center [367, 117] width 204 height 19
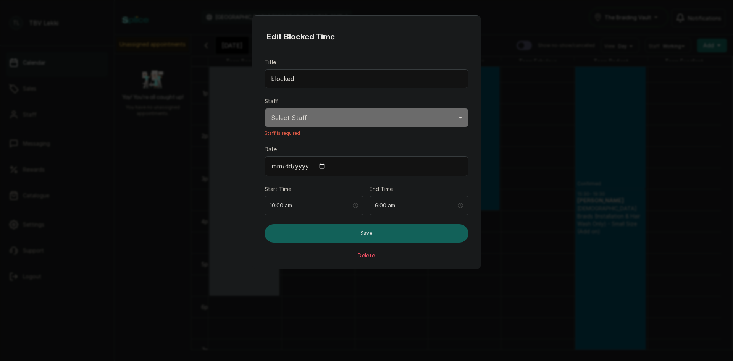
click at [358, 123] on select "Select Staff Team Excellent TBV - Stylist Team Radiant TBV - Stylist Team Fabul…" at bounding box center [367, 117] width 204 height 19
select select "1a82fec9-a00a-45d0-8f34-9860151ed92b"
click at [265, 108] on select "Select Staff Team Excellent TBV - Stylist Team Radiant TBV - Stylist Team Fabul…" at bounding box center [367, 117] width 204 height 19
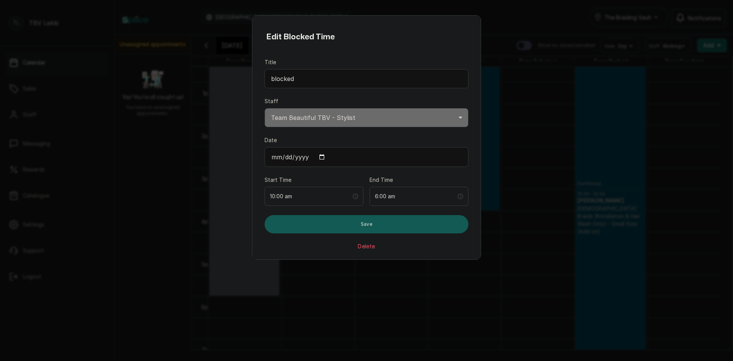
click at [320, 227] on button "Save" at bounding box center [367, 224] width 204 height 18
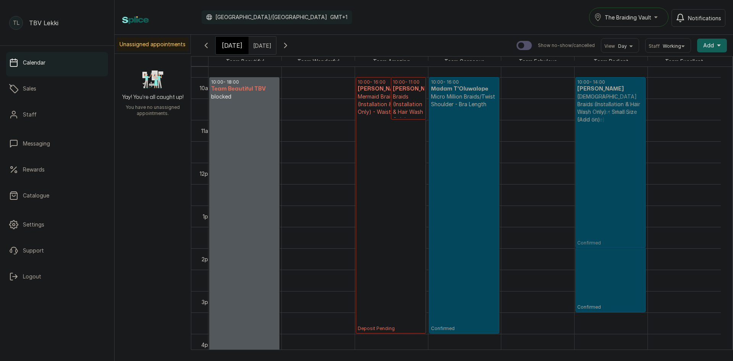
drag, startPoint x: 604, startPoint y: 320, endPoint x: 588, endPoint y: 95, distance: 226.2
click at [588, 95] on div "10:00 - 15:30 [PERSON_NAME] Goddess Braids (Installation & Hair Wash Only) - Wa…" at bounding box center [611, 162] width 73 height 1026
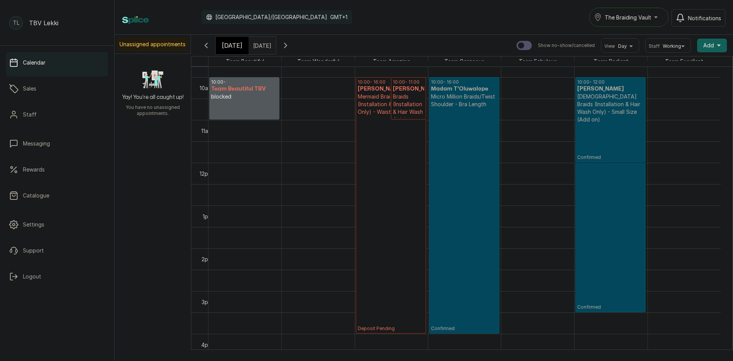
drag, startPoint x: 626, startPoint y: 247, endPoint x: 637, endPoint y: 151, distance: 96.5
click at [637, 151] on div "10:00 - 15:30 [PERSON_NAME] Goddess Braids (Installation & Hair Wash Only) - Wa…" at bounding box center [611, 162] width 73 height 1026
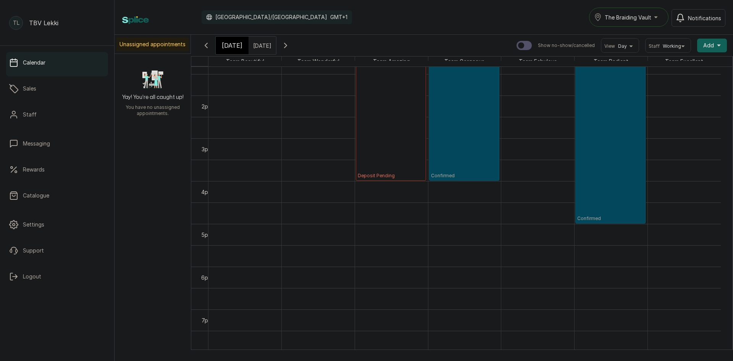
drag, startPoint x: 611, startPoint y: 158, endPoint x: 612, endPoint y: 205, distance: 46.6
click at [612, 205] on div "10:00 - 15:30 [PERSON_NAME] Goddess Braids (Installation & Hair Wash Only) - Wa…" at bounding box center [611, 10] width 73 height 1026
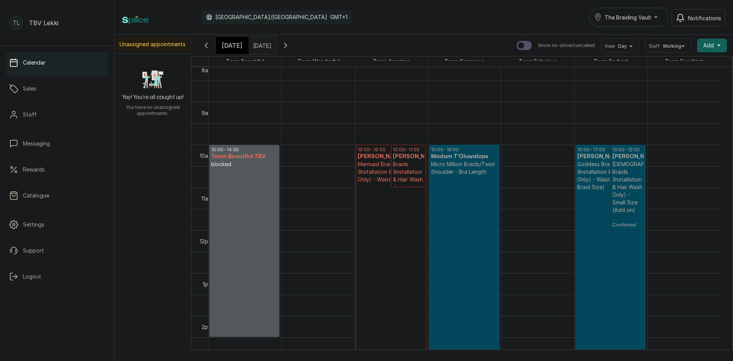
drag, startPoint x: 242, startPoint y: 186, endPoint x: 275, endPoint y: 296, distance: 114.3
click at [242, 334] on div "10:00 - Team Beautiful TBV blocked 10:00 - 14:30 Team Beautiful TBV blocked" at bounding box center [244, 230] width 73 height 1026
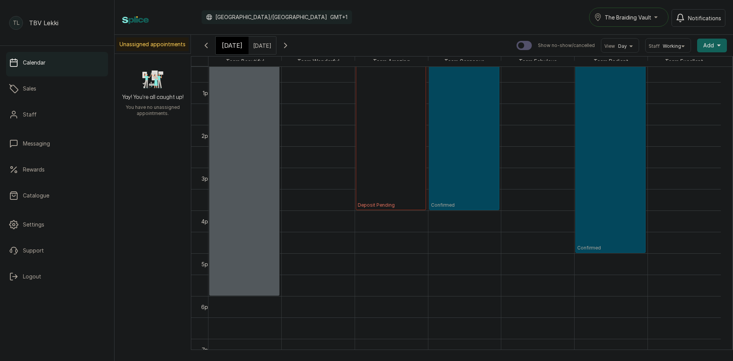
drag, startPoint x: 239, startPoint y: 144, endPoint x: 233, endPoint y: 294, distance: 150.2
click at [233, 294] on div "10:00 - 14:30 Team Beautiful TBV blocked 10:00 - 18:00 Team Beautiful TBV block…" at bounding box center [244, 39] width 73 height 1026
drag, startPoint x: 242, startPoint y: 296, endPoint x: 241, endPoint y: 305, distance: 9.2
click at [241, 305] on div "10:00 - 18:00 Team Beautiful TBV blocked 10:00 - 18:30 Team Beautiful TBV block…" at bounding box center [244, 39] width 73 height 1026
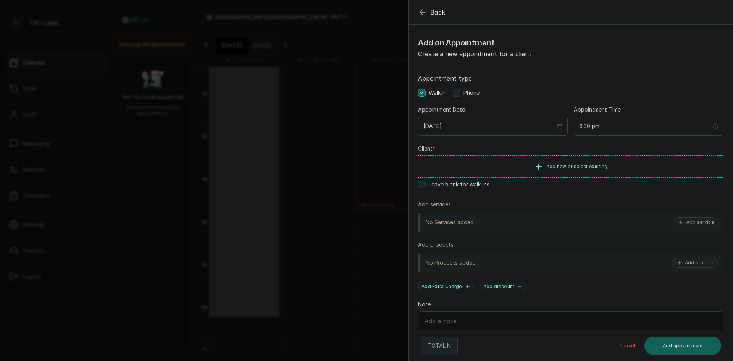
click at [419, 14] on icon "button" at bounding box center [422, 12] width 9 height 9
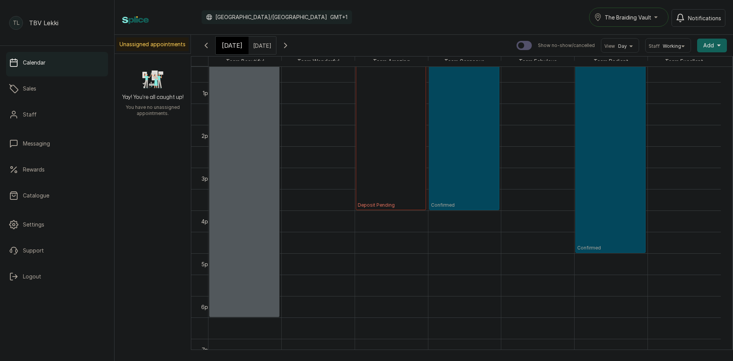
click at [235, 46] on span "[DATE]" at bounding box center [232, 45] width 21 height 9
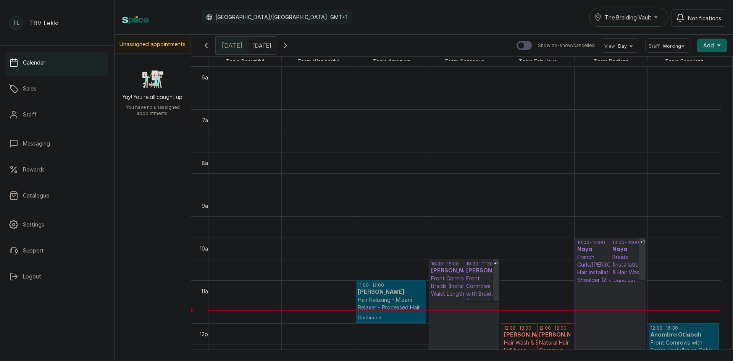
click at [261, 48] on input "[DATE]" at bounding box center [255, 43] width 12 height 13
click at [199, 107] on span "13" at bounding box center [196, 106] width 5 height 6
click at [282, 166] on button "OK" at bounding box center [274, 165] width 16 height 12
click at [261, 41] on input "[DATE]" at bounding box center [255, 43] width 12 height 13
click at [202, 108] on div "13" at bounding box center [196, 105] width 11 height 11
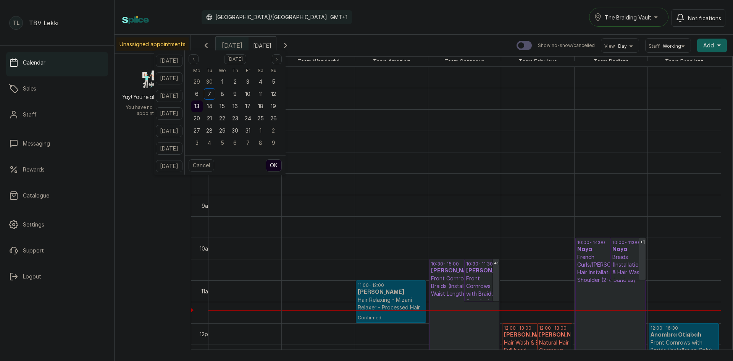
click at [199, 105] on span "13" at bounding box center [196, 106] width 5 height 6
click at [282, 165] on button "OK" at bounding box center [274, 165] width 16 height 12
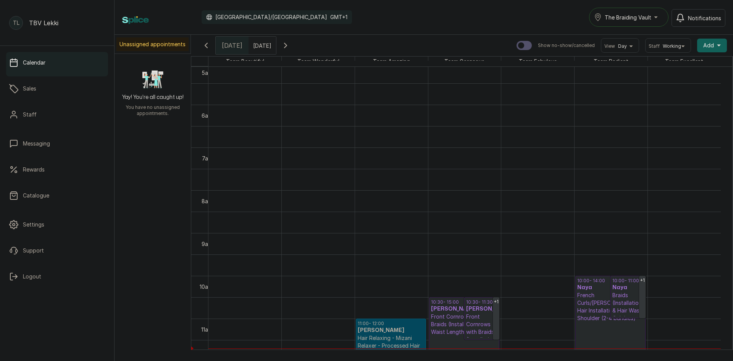
click at [290, 45] on icon "button" at bounding box center [285, 45] width 9 height 9
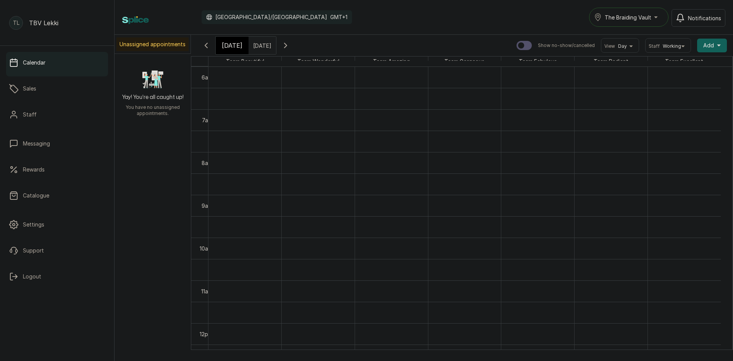
click at [290, 45] on icon "button" at bounding box center [285, 45] width 9 height 9
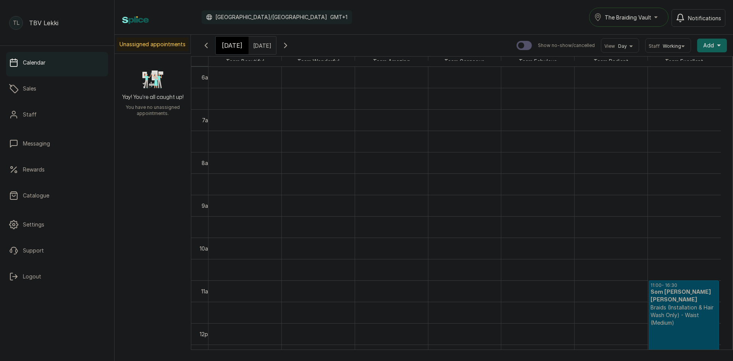
click at [290, 45] on icon "button" at bounding box center [285, 45] width 9 height 9
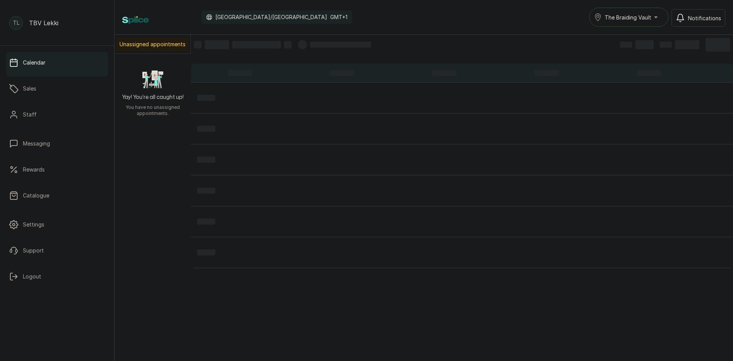
click at [307, 45] on div at bounding box center [334, 44] width 73 height 9
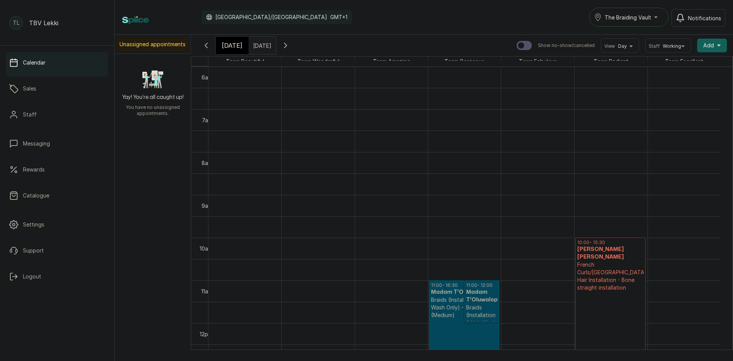
click at [290, 45] on icon "button" at bounding box center [285, 45] width 9 height 9
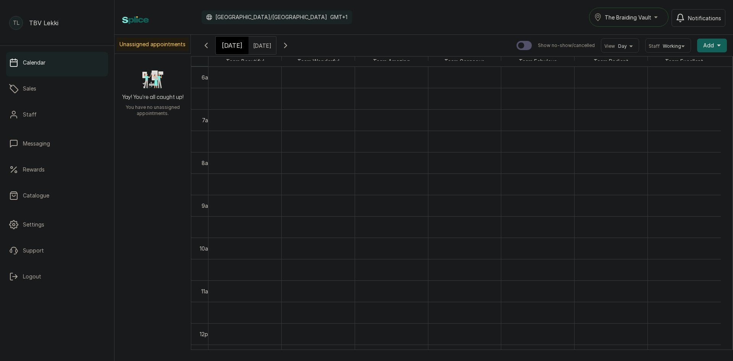
click at [290, 45] on icon "button" at bounding box center [285, 45] width 9 height 9
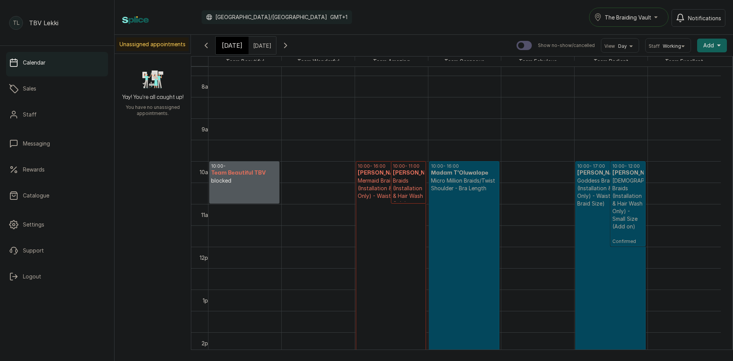
click at [242, 179] on p "blocked" at bounding box center [244, 181] width 66 height 8
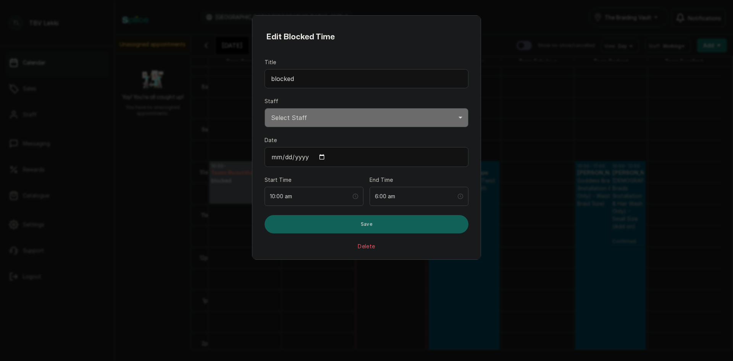
select select "1a82fec9-a00a-45d0-8f34-9860151ed92b"
click at [433, 202] on div "6:00 am" at bounding box center [419, 196] width 99 height 19
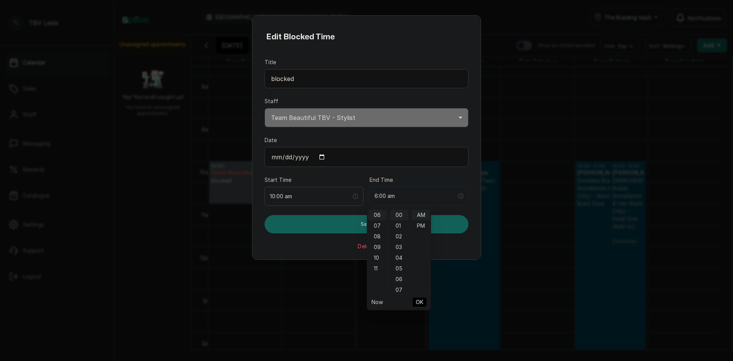
type input "6:00 pm"
click at [421, 224] on div "PM" at bounding box center [421, 225] width 18 height 11
click at [420, 298] on span "OK" at bounding box center [420, 302] width 8 height 15
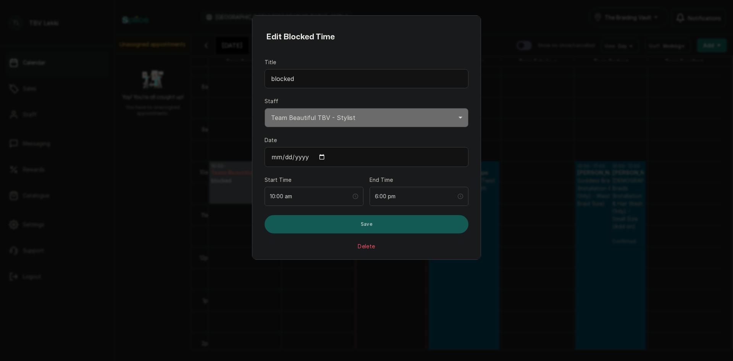
click at [423, 227] on button "Save" at bounding box center [367, 224] width 204 height 18
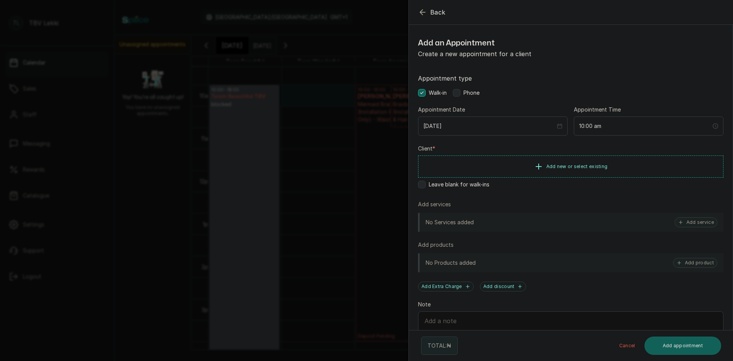
click at [423, 10] on icon "button" at bounding box center [422, 12] width 9 height 9
click at [426, 12] on icon "button" at bounding box center [422, 12] width 9 height 9
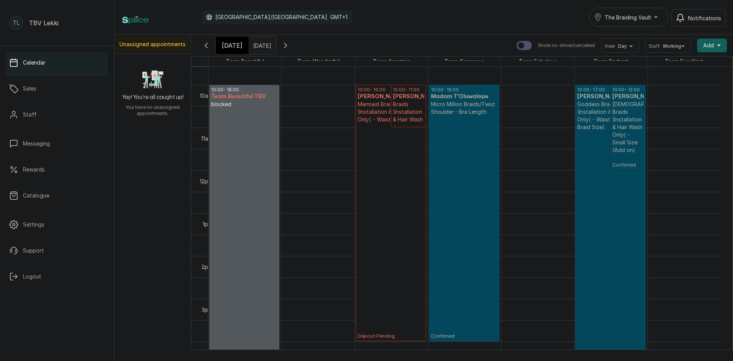
click at [706, 47] on span "Add" at bounding box center [708, 46] width 11 height 8
click at [683, 96] on span "Add Block Time" at bounding box center [684, 96] width 73 height 9
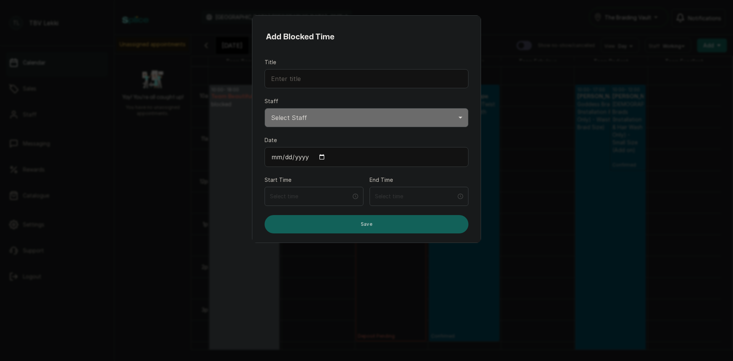
click at [339, 118] on select "Select Staff Team Excellent TBV - Stylist Team Radiant TBV - Stylist Team Fabul…" at bounding box center [367, 117] width 204 height 19
select select "75f05efa-7c99-4aa1-b116-8345311e045c"
click at [265, 108] on select "Select Staff Team Excellent TBV - Stylist Team Radiant TBV - Stylist Team Fabul…" at bounding box center [367, 117] width 204 height 19
click at [338, 82] on input "Title" at bounding box center [367, 78] width 204 height 19
type input "blocked time"
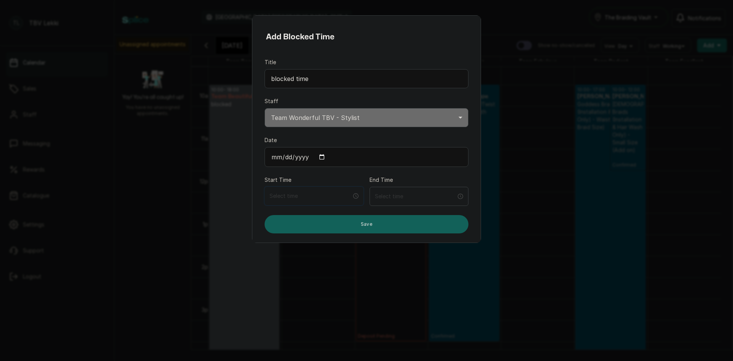
click at [331, 194] on input at bounding box center [311, 196] width 82 height 8
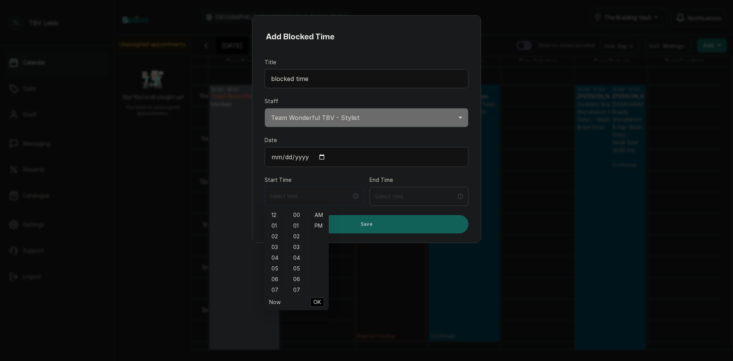
type input "12:00 am"
type input "12:03 am"
type input "5:00 am"
click at [318, 219] on div "AM" at bounding box center [318, 215] width 18 height 11
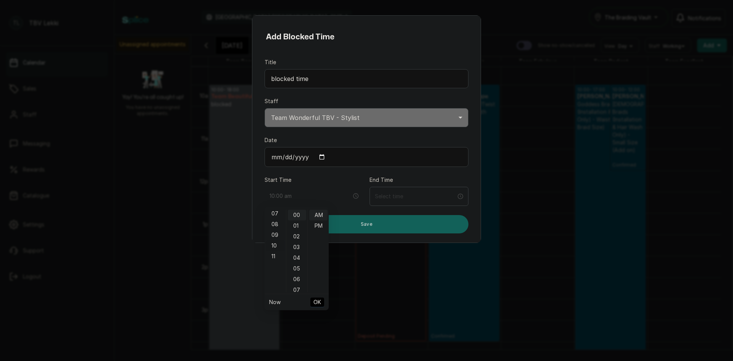
click at [276, 245] on div "10" at bounding box center [275, 245] width 18 height 11
type input "10:00 am"
click at [315, 300] on span "OK" at bounding box center [317, 302] width 8 height 15
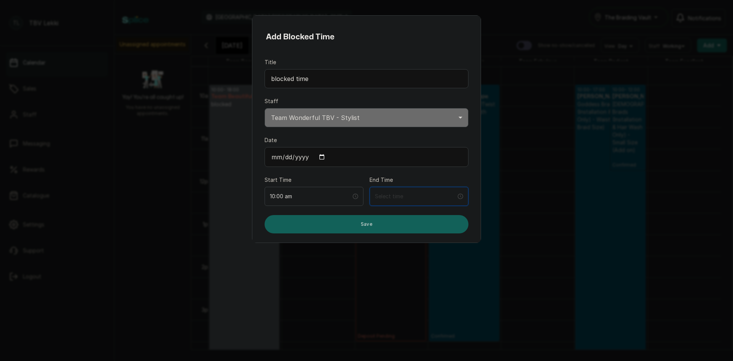
click at [401, 199] on input at bounding box center [415, 196] width 81 height 8
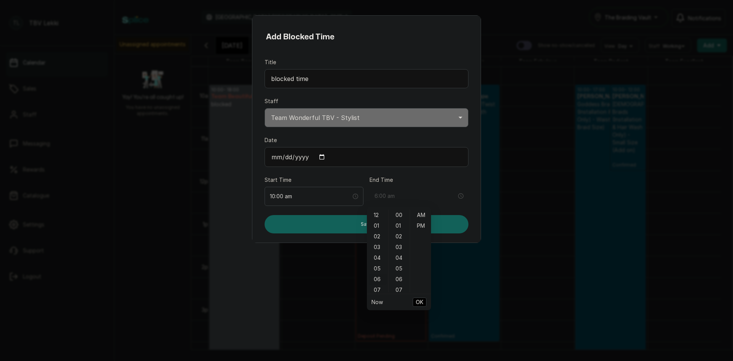
click at [380, 278] on div "06" at bounding box center [377, 279] width 18 height 11
click at [402, 215] on div "00" at bounding box center [399, 215] width 18 height 11
type input "6:00 pm"
click at [420, 222] on div "PM" at bounding box center [421, 225] width 18 height 11
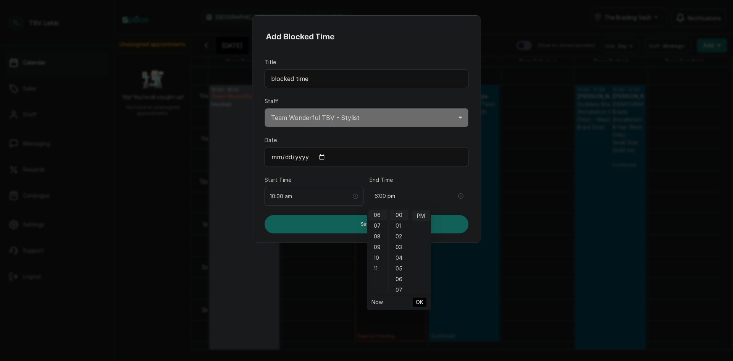
scroll to position [11, 0]
click at [292, 160] on input "Date" at bounding box center [367, 157] width 204 height 20
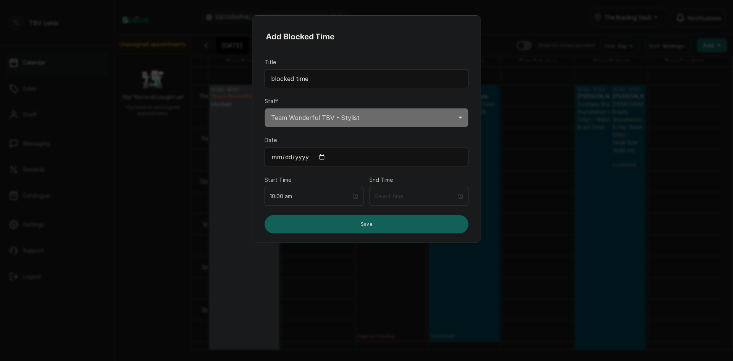
click at [322, 155] on input "Date" at bounding box center [367, 157] width 204 height 20
type input "[DATE]"
click at [286, 224] on button "Save" at bounding box center [367, 224] width 204 height 18
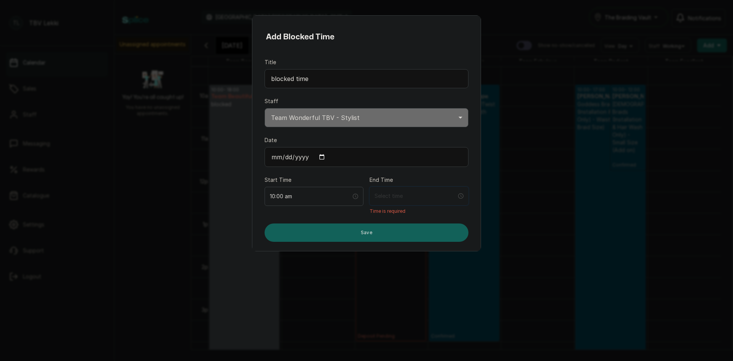
click at [378, 195] on input at bounding box center [416, 196] width 82 height 8
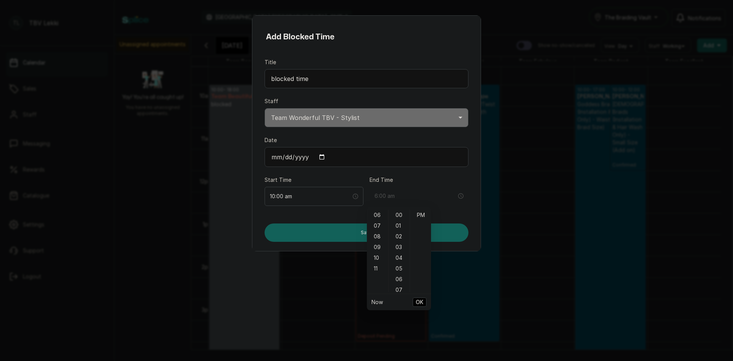
click at [377, 213] on div "06" at bounding box center [377, 215] width 18 height 11
click at [404, 215] on div "00" at bounding box center [399, 215] width 18 height 11
type input "6:00 pm"
click at [417, 222] on div "PM" at bounding box center [421, 225] width 18 height 11
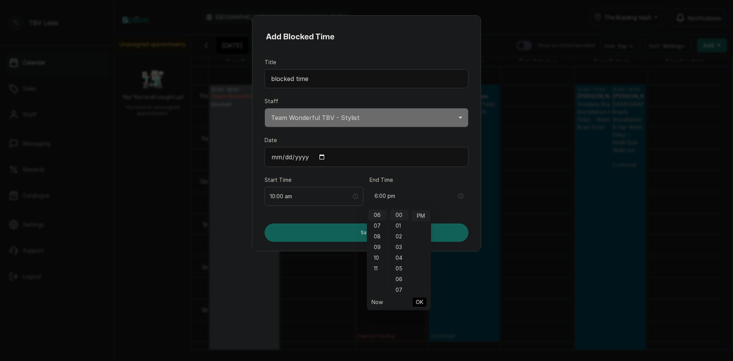
scroll to position [11, 0]
click at [420, 300] on span "OK" at bounding box center [420, 302] width 8 height 15
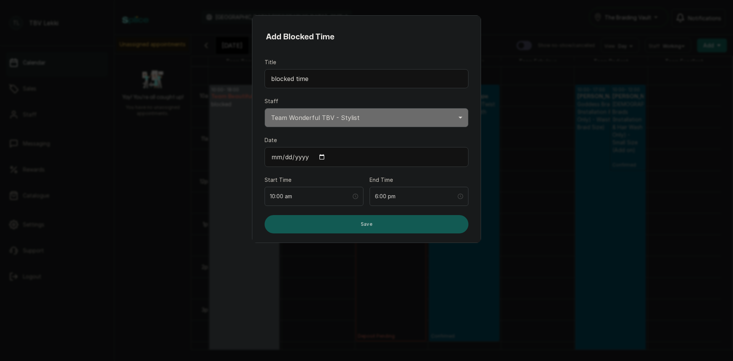
click at [362, 228] on button "Save" at bounding box center [367, 224] width 204 height 18
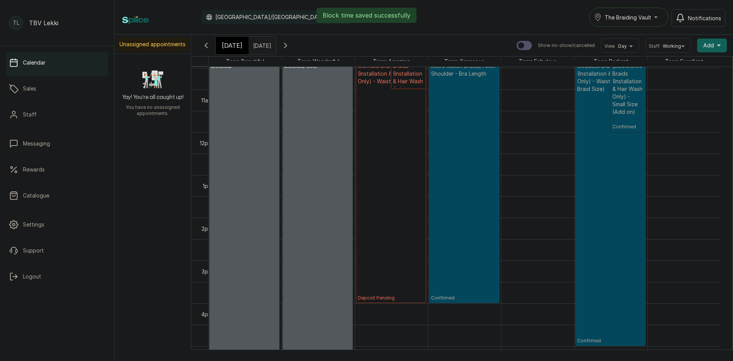
scroll to position [410, 0]
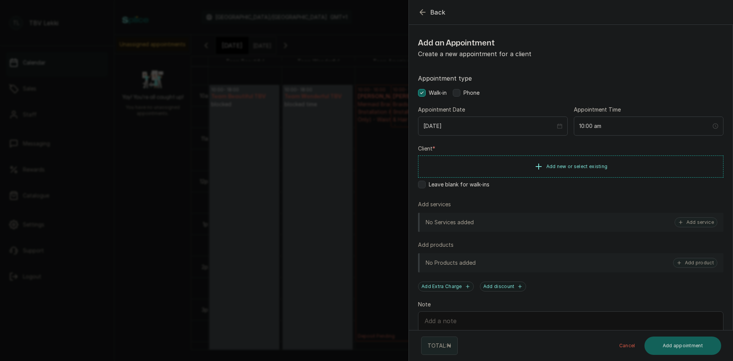
click at [425, 9] on icon "button" at bounding box center [422, 12] width 9 height 9
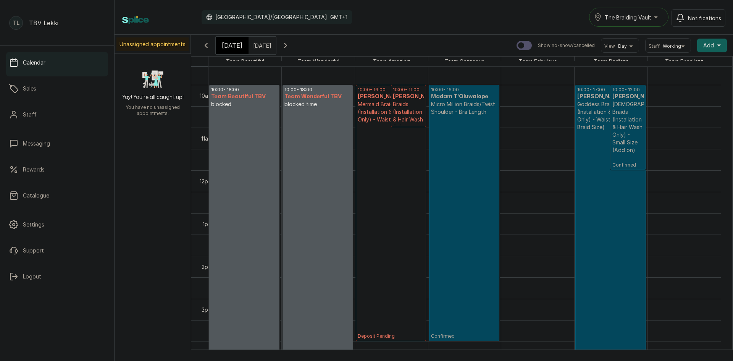
click at [714, 43] on button "Add +" at bounding box center [712, 46] width 30 height 14
click at [676, 99] on span "Add Block Time" at bounding box center [684, 96] width 73 height 9
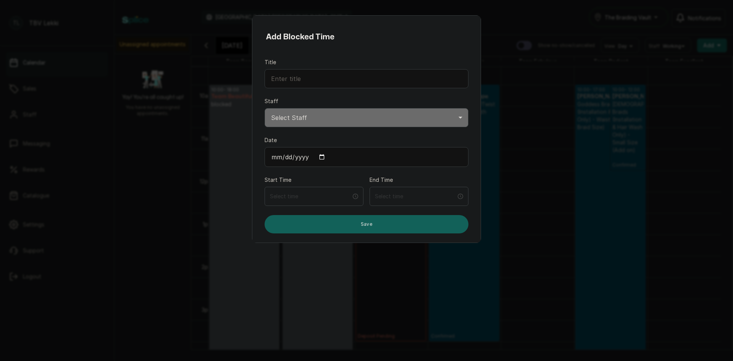
click at [296, 113] on select "Select Staff Team Excellent TBV - Stylist Team Radiant TBV - Stylist Team Fabul…" at bounding box center [367, 117] width 204 height 19
select select "a18f7b8b-c15d-4228-86b1-84f9e2019729"
click at [265, 108] on select "Select Staff Team Excellent TBV - Stylist Team Radiant TBV - Stylist Team Fabul…" at bounding box center [367, 117] width 204 height 19
click at [319, 88] on form "Title Staff Select Staff Team Excellent TBV - Stylist Team Radiant TBV - Stylis…" at bounding box center [367, 145] width 204 height 175
click at [322, 85] on input "Title" at bounding box center [367, 78] width 204 height 19
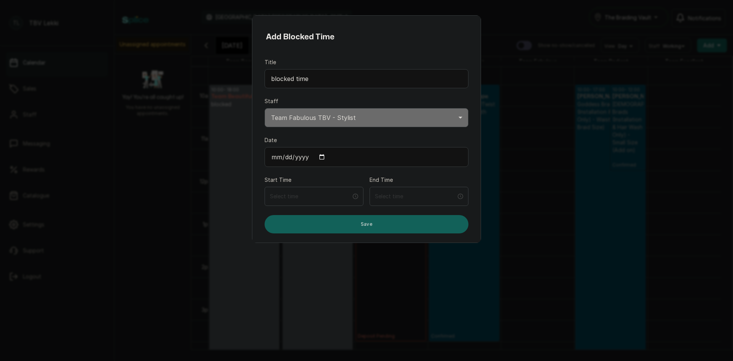
type input "blocked time"
click at [325, 154] on input "Date" at bounding box center [367, 157] width 204 height 20
type input "[DATE]"
click at [324, 196] on input at bounding box center [311, 196] width 82 height 8
type input "2:00 am"
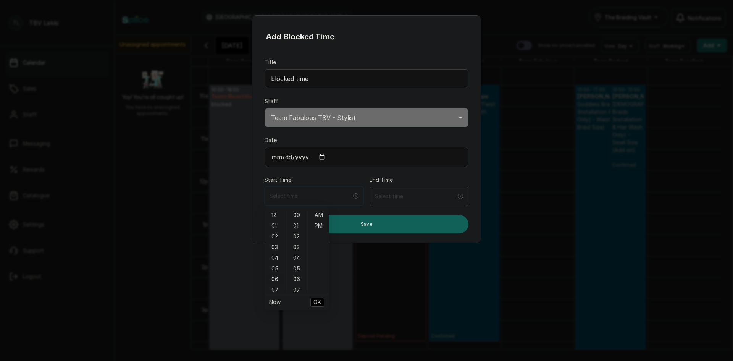
type input "6:00 am"
type input "12:02 am"
type input "11:00 am"
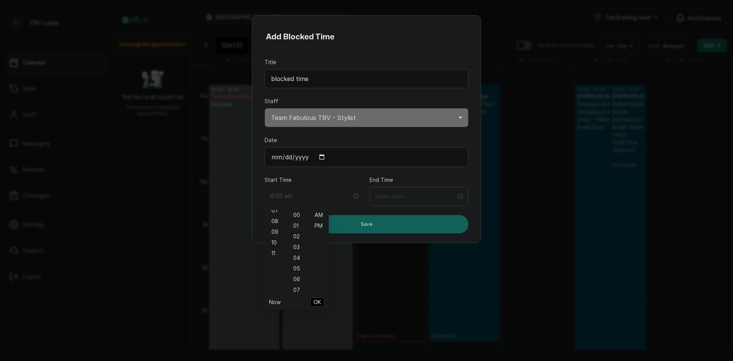
click at [275, 242] on div "10" at bounding box center [275, 242] width 18 height 11
type input "10:00 am"
click at [407, 197] on input at bounding box center [416, 196] width 82 height 8
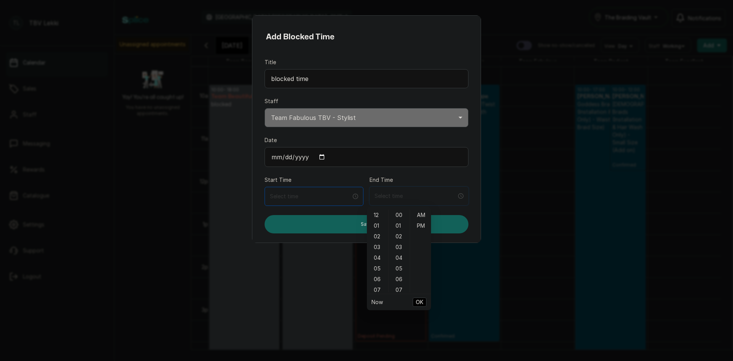
click at [325, 201] on div at bounding box center [314, 196] width 99 height 19
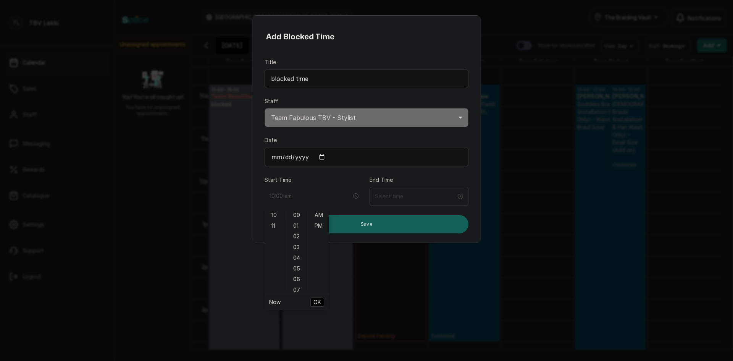
click at [275, 217] on div "10" at bounding box center [275, 215] width 18 height 11
click at [297, 217] on div "00" at bounding box center [297, 215] width 18 height 11
click at [319, 216] on div "AM" at bounding box center [318, 215] width 18 height 11
type input "10:00 am"
click at [316, 303] on span "OK" at bounding box center [317, 302] width 8 height 15
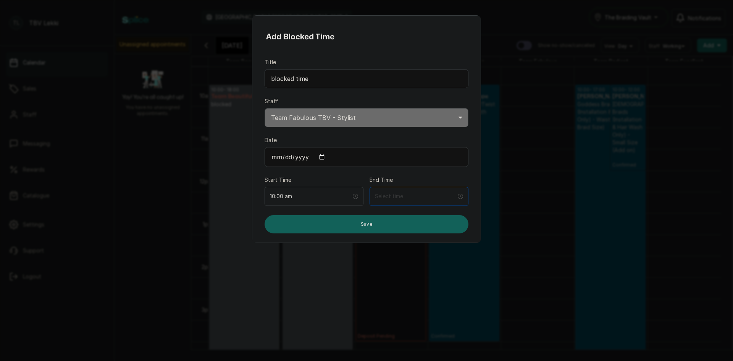
click at [410, 204] on div at bounding box center [419, 196] width 99 height 19
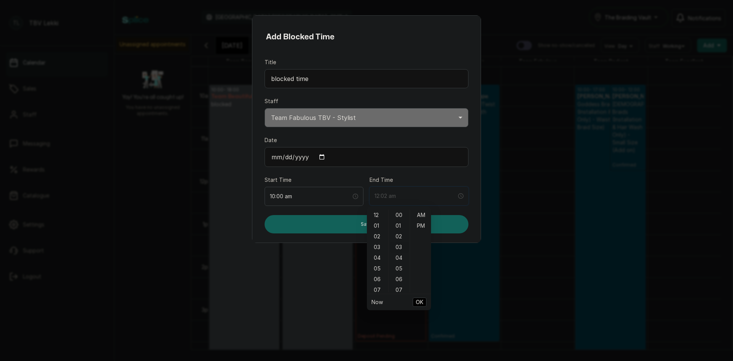
type input "12:03 am"
click at [377, 281] on div "06" at bounding box center [377, 279] width 18 height 11
click at [399, 217] on div "00" at bounding box center [399, 215] width 18 height 11
type input "6:00 pm"
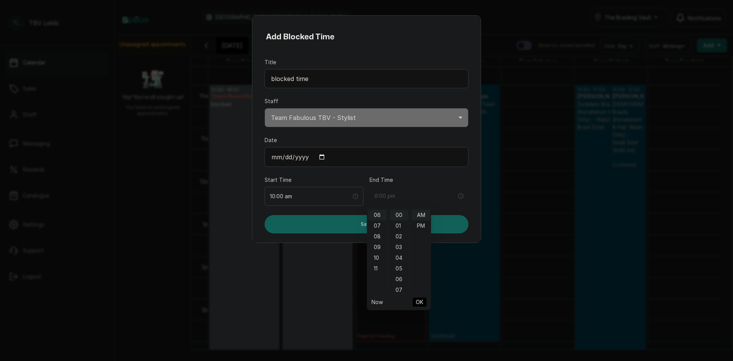
click at [422, 228] on div "PM" at bounding box center [421, 225] width 18 height 11
click at [418, 302] on span "OK" at bounding box center [420, 302] width 8 height 15
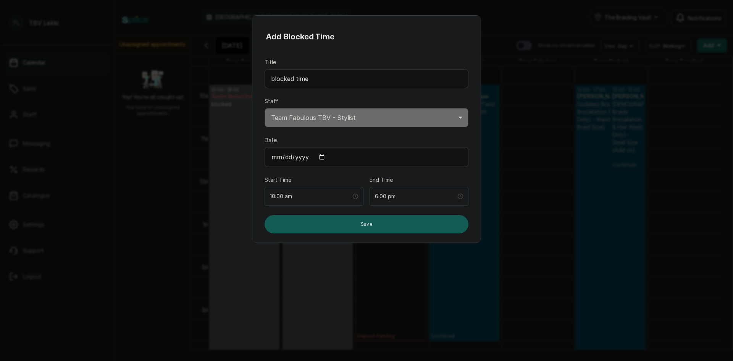
click at [413, 226] on button "Save" at bounding box center [367, 224] width 204 height 18
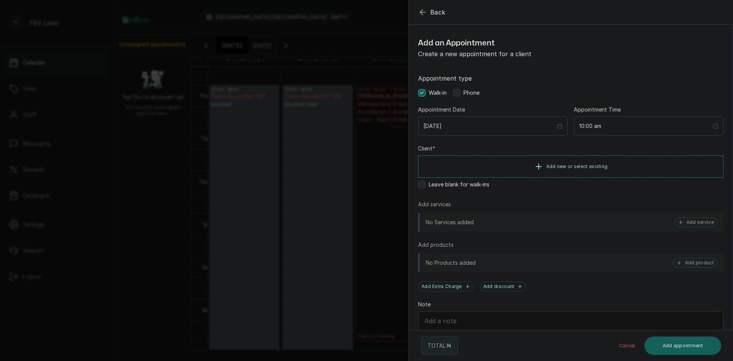
click at [429, 16] on button "Back" at bounding box center [431, 12] width 27 height 9
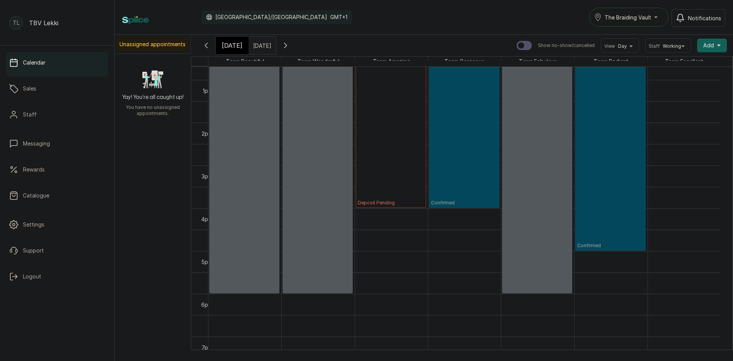
scroll to position [480, 0]
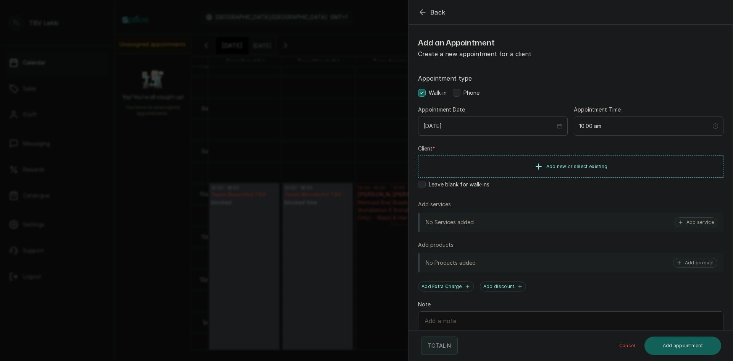
click at [432, 15] on span "Back" at bounding box center [437, 12] width 15 height 9
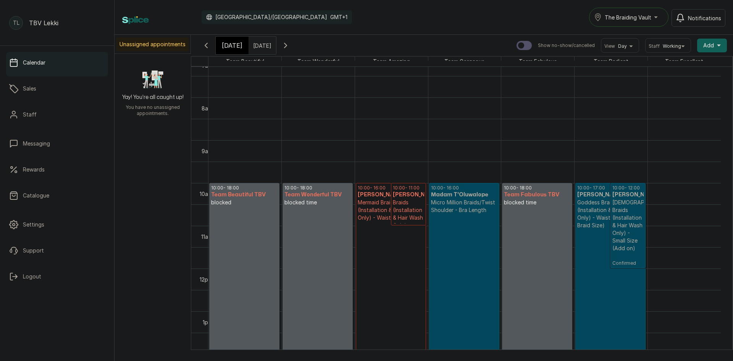
click at [707, 45] on span "Add" at bounding box center [708, 46] width 11 height 8
click at [684, 94] on span "Add Block Time" at bounding box center [684, 96] width 73 height 9
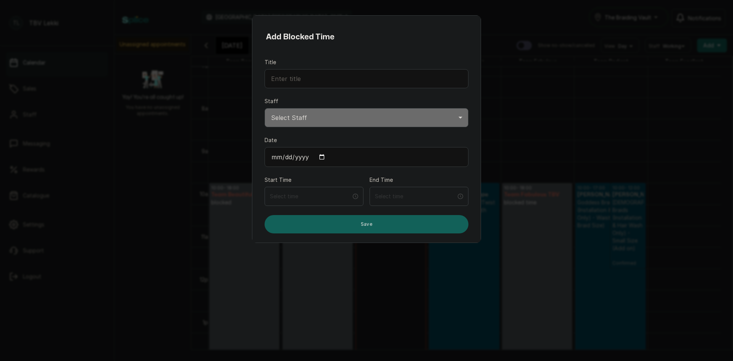
click at [320, 155] on input "Date" at bounding box center [367, 157] width 204 height 20
type input "[DATE]"
click at [306, 116] on select "Select Staff Team Excellent TBV - Stylist Team Radiant TBV - Stylist Team Fabul…" at bounding box center [367, 117] width 204 height 19
select select "a249fc54-4bef-47e4-a2d9-a6db9e891320"
click at [265, 108] on select "Select Staff Team Excellent TBV - Stylist Team Radiant TBV - Stylist Team Fabul…" at bounding box center [367, 117] width 204 height 19
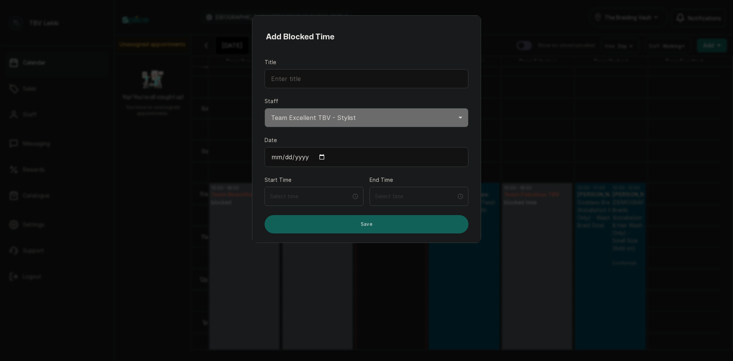
click at [328, 87] on input "Title" at bounding box center [367, 78] width 204 height 19
type input "blocked time"
click at [298, 198] on input at bounding box center [310, 196] width 81 height 8
type input "12:00 am"
type input "5:00 am"
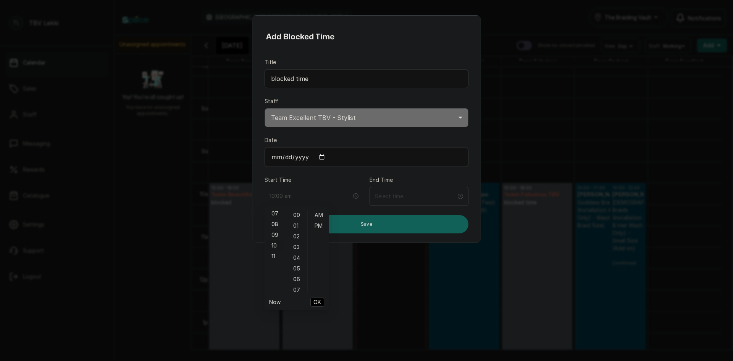
click at [275, 247] on div "10" at bounding box center [275, 245] width 18 height 11
click at [297, 214] on div "00" at bounding box center [297, 215] width 18 height 11
click at [320, 214] on div "AM" at bounding box center [318, 215] width 18 height 11
type input "10:00 am"
click at [316, 304] on span "OK" at bounding box center [317, 302] width 8 height 15
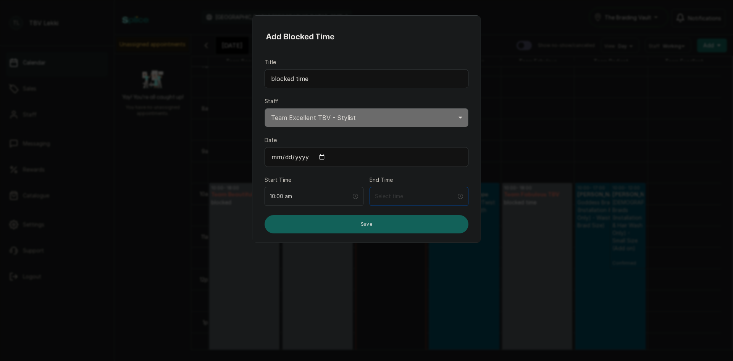
click at [423, 192] on div at bounding box center [419, 196] width 99 height 19
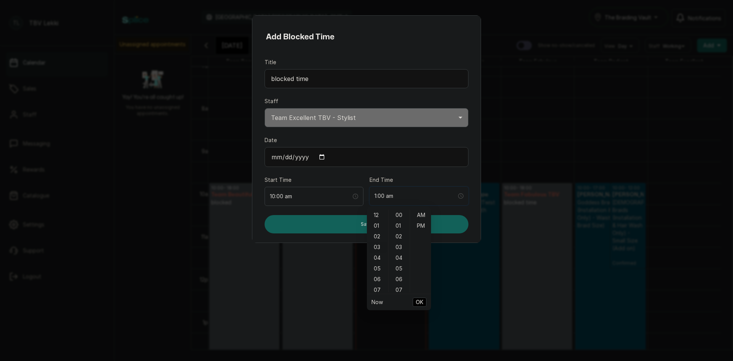
type input "3:00 am"
click at [396, 277] on div "06" at bounding box center [399, 279] width 18 height 11
click at [378, 278] on div "06" at bounding box center [377, 279] width 18 height 11
click at [404, 214] on div "00" at bounding box center [399, 212] width 18 height 11
type input "6:00 pm"
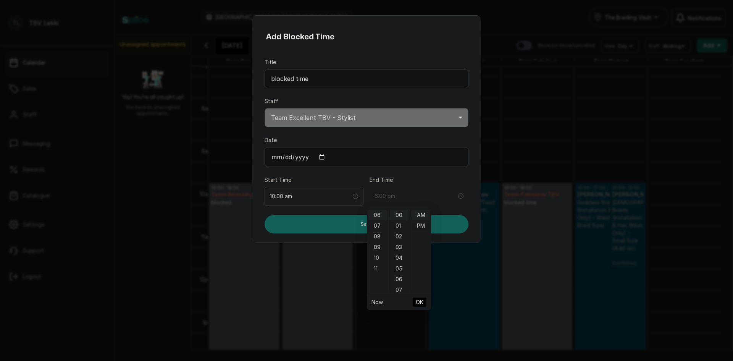
click at [423, 224] on div "PM" at bounding box center [421, 225] width 18 height 11
click at [419, 302] on span "OK" at bounding box center [420, 302] width 8 height 15
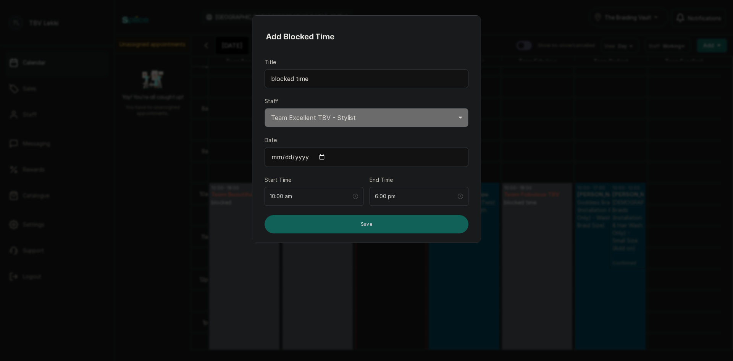
click at [427, 214] on form "Title blocked time Staff Select Staff Team Excellent TBV - Stylist Team Radiant…" at bounding box center [367, 145] width 204 height 175
click at [431, 225] on button "Save" at bounding box center [367, 224] width 204 height 18
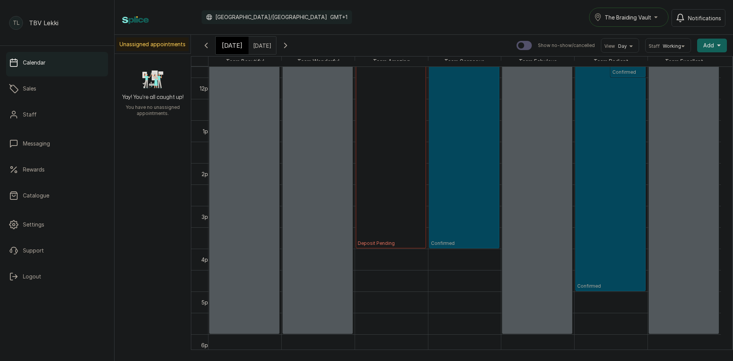
click at [231, 45] on span "[DATE]" at bounding box center [232, 45] width 21 height 9
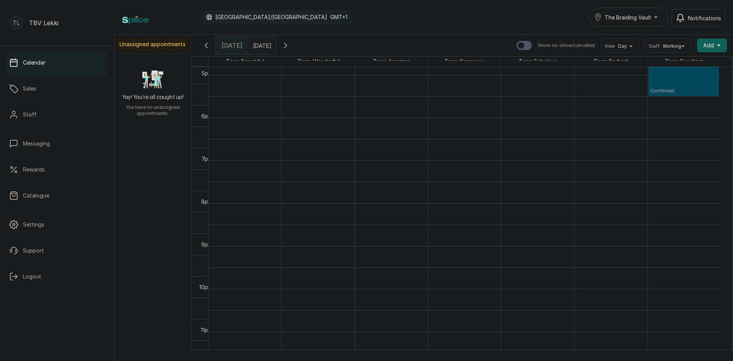
scroll to position [541, 0]
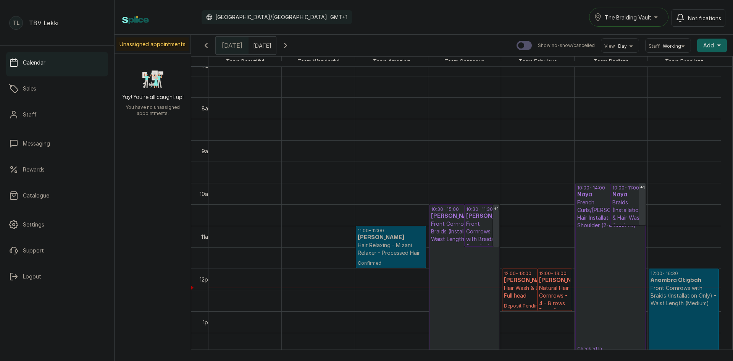
click at [635, 19] on span "The Braiding Vault" at bounding box center [628, 17] width 47 height 8
click at [636, 42] on li "The Braiding Vault Signature" at bounding box center [646, 35] width 115 height 15
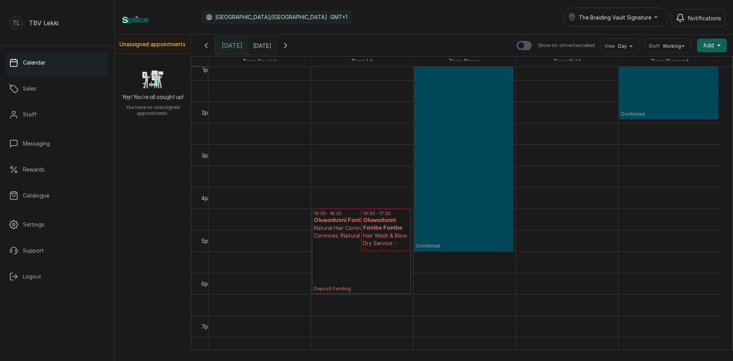
scroll to position [562, 0]
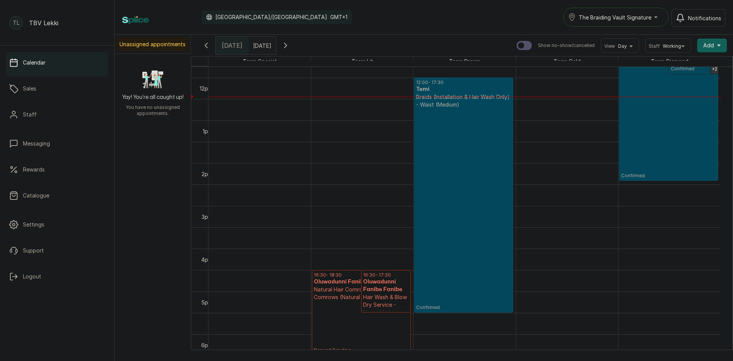
click at [477, 237] on p "Confirmed" at bounding box center [463, 209] width 95 height 202
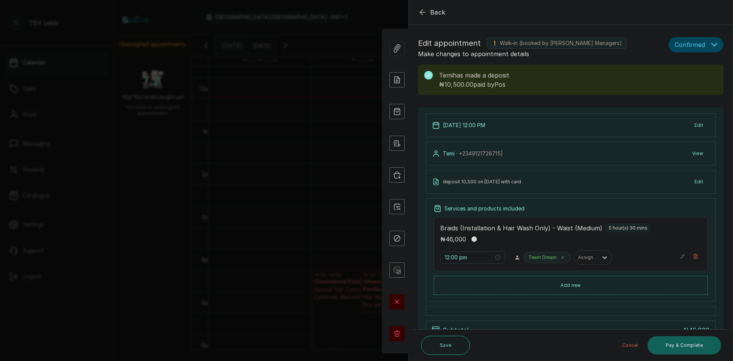
click at [423, 13] on icon "button" at bounding box center [422, 12] width 9 height 9
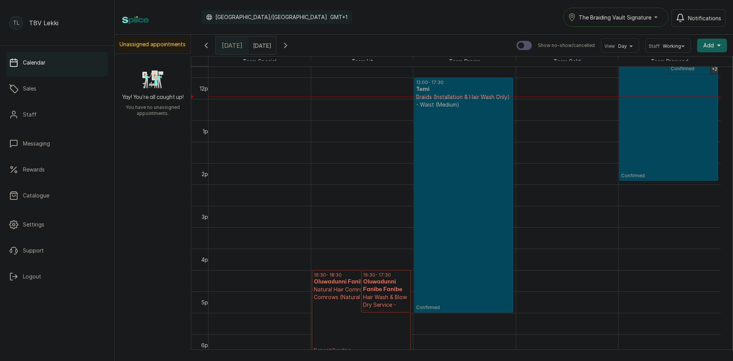
click at [666, 124] on p "Confirmed" at bounding box center [668, 113] width 95 height 130
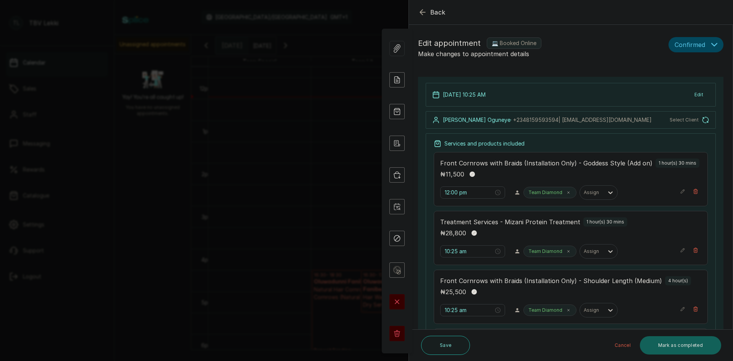
type input "10:25 am"
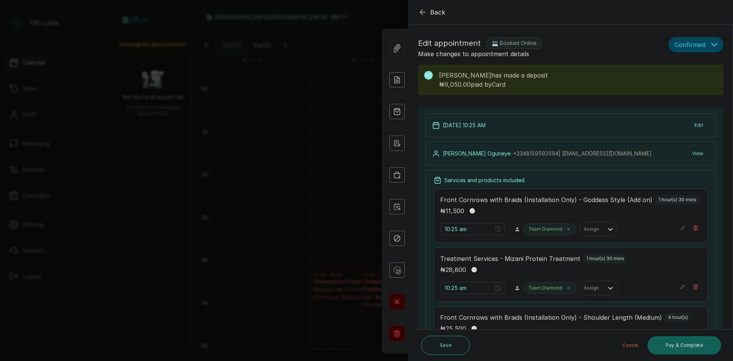
click at [421, 13] on icon "button" at bounding box center [422, 12] width 5 height 5
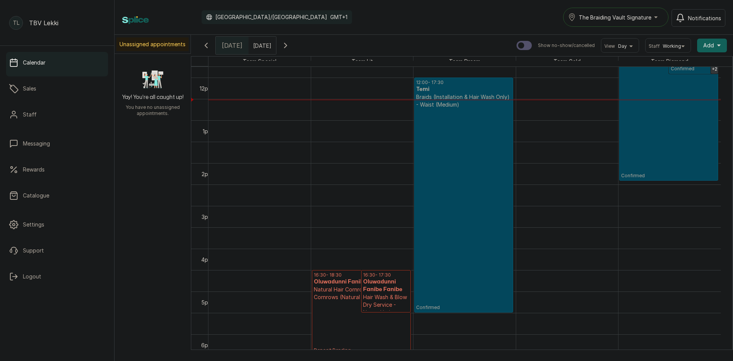
click at [620, 19] on span "The Braiding Vault Signature" at bounding box center [615, 17] width 73 height 8
click at [630, 52] on span "The Braiding Vault" at bounding box center [624, 51] width 93 height 9
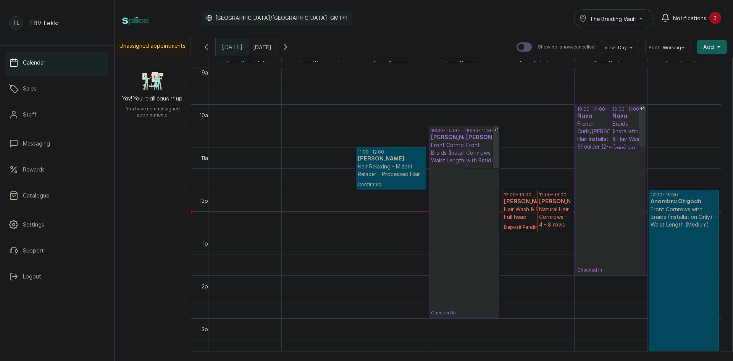
scroll to position [394, 0]
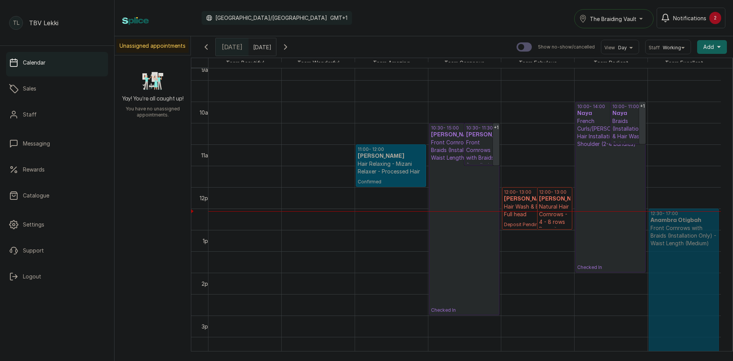
drag, startPoint x: 675, startPoint y: 192, endPoint x: 682, endPoint y: 215, distance: 24.0
click at [682, 215] on div "12:00 - 16:30 Anambra Otigbah Front Cornrows with Braids (Installation Only) - …" at bounding box center [684, 187] width 73 height 1026
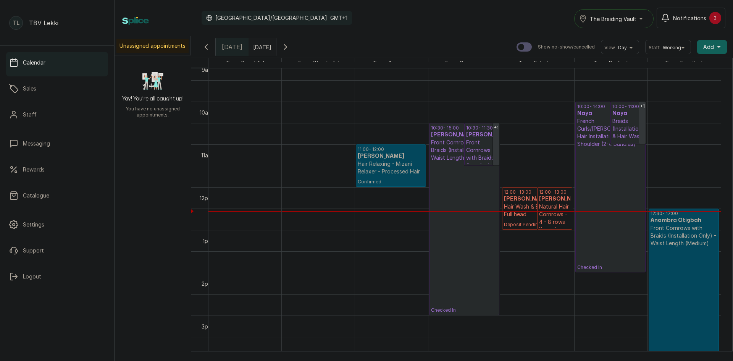
click at [673, 260] on p "Confirmed" at bounding box center [684, 323] width 67 height 152
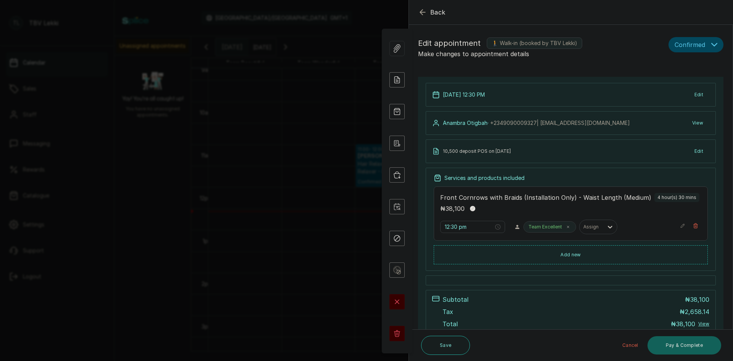
click at [697, 47] on span "Confirmed" at bounding box center [690, 44] width 31 height 9
click at [426, 10] on icon "button" at bounding box center [422, 12] width 9 height 9
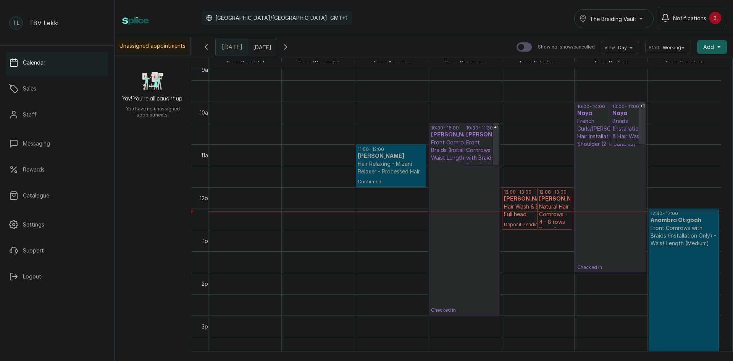
click at [446, 179] on p "Checked In" at bounding box center [464, 238] width 66 height 152
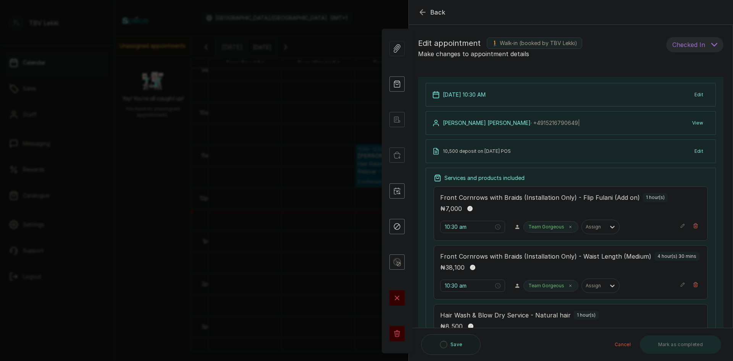
type input "10:30 am"
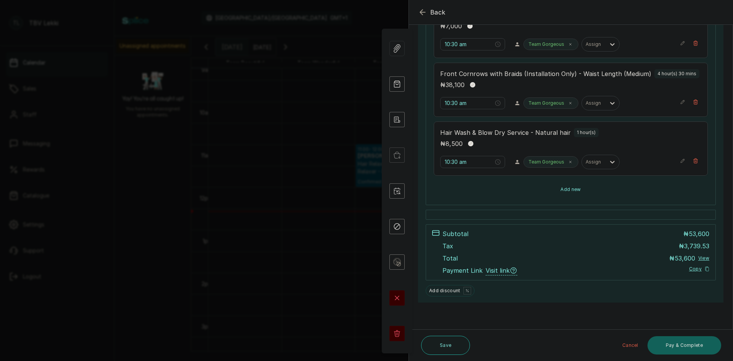
click at [575, 191] on button "Add new" at bounding box center [571, 189] width 274 height 18
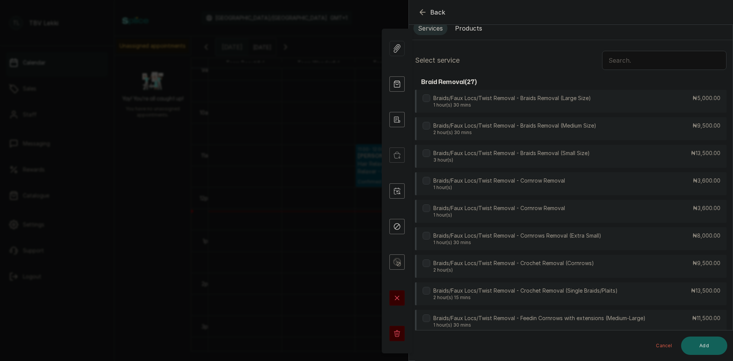
scroll to position [0, 0]
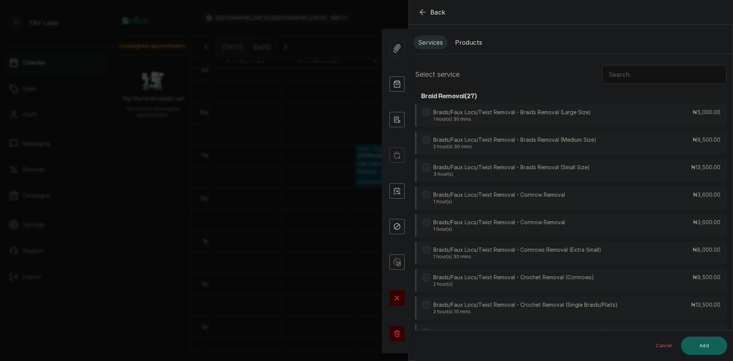
click at [472, 43] on button "Products" at bounding box center [469, 43] width 36 height 14
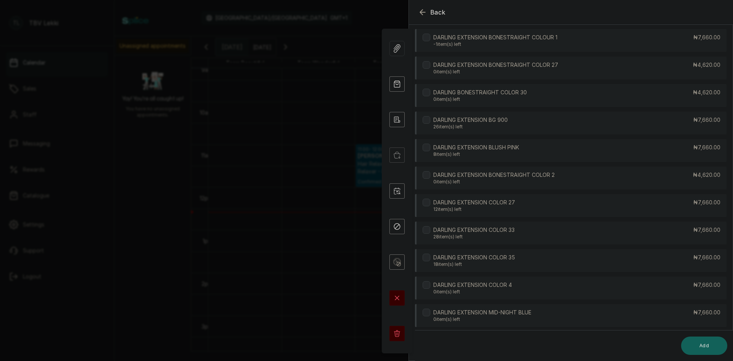
scroll to position [191, 0]
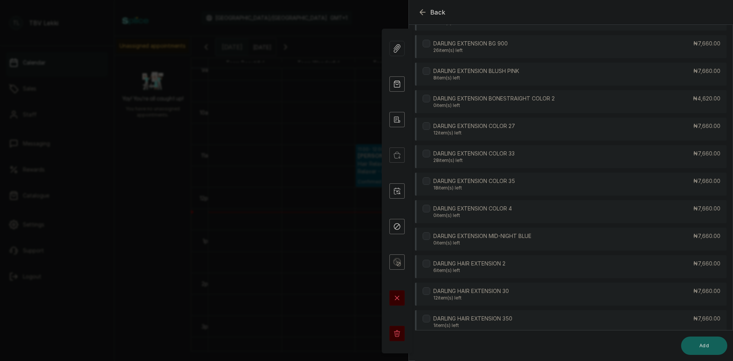
click at [432, 289] on div "DARLING HAIR EXTENSION 30 12 item(s) left" at bounding box center [466, 294] width 86 height 14
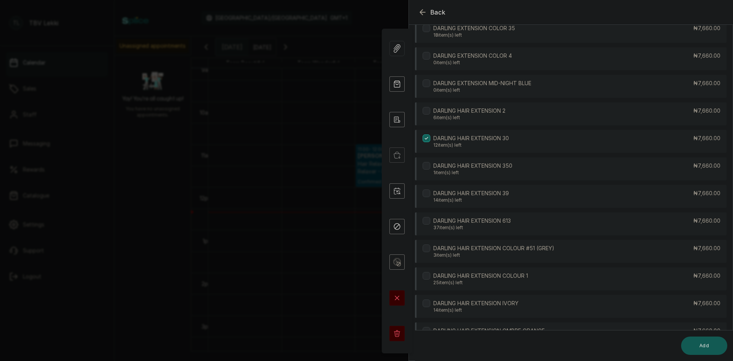
click at [691, 349] on button "Add" at bounding box center [704, 345] width 46 height 18
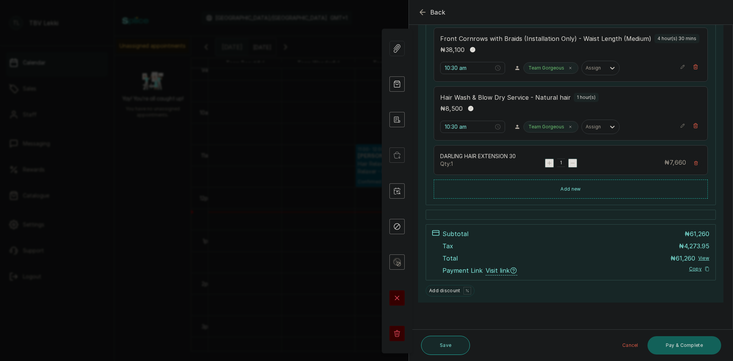
click at [453, 344] on button "Save" at bounding box center [445, 345] width 49 height 19
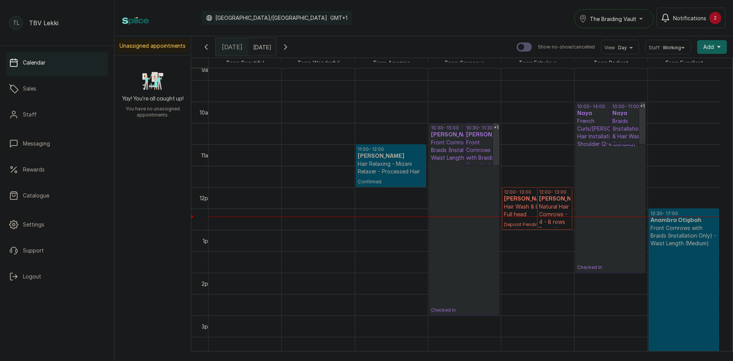
click at [695, 16] on span "Notifications" at bounding box center [689, 18] width 33 height 8
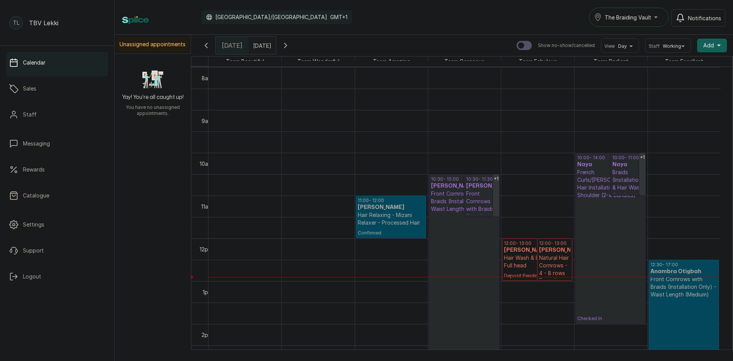
scroll to position [280, 0]
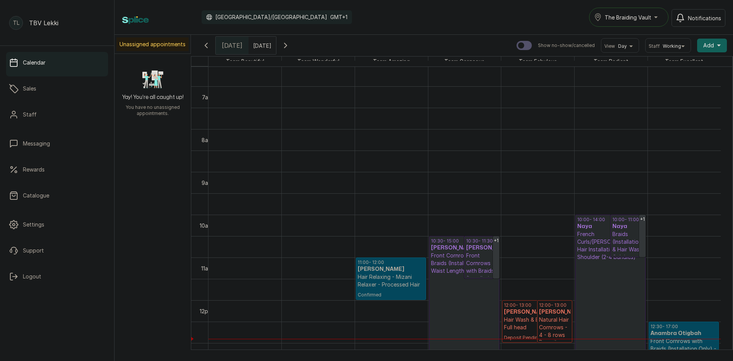
type input "dd/MM/yyyy"
click at [251, 44] on input "dd/MM/yyyy" at bounding box center [255, 43] width 12 height 13
type input "dd/MM/yyyy"
click at [464, 26] on div "Calendar Africa/Lagos GMT+1 The Braiding Vault Notifications" at bounding box center [424, 17] width 619 height 35
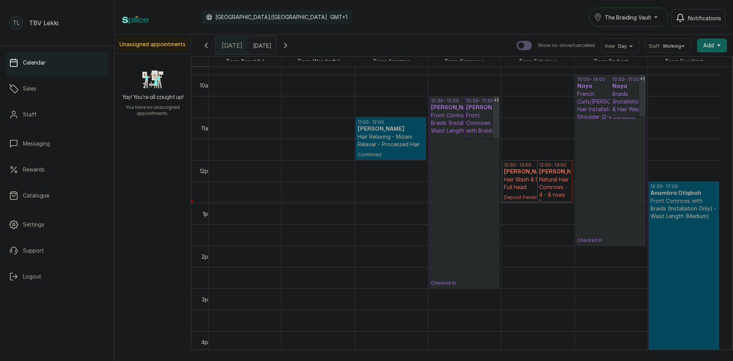
scroll to position [433, 0]
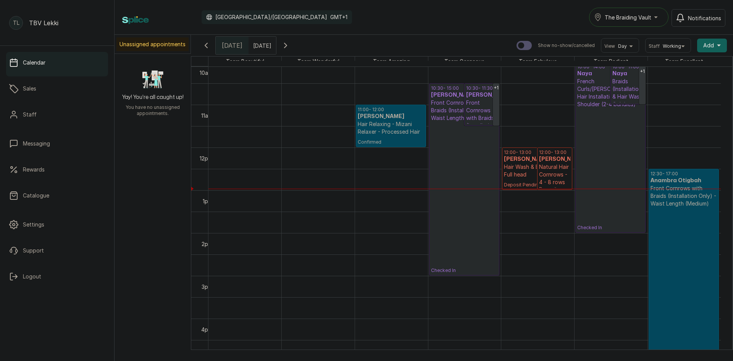
click at [601, 134] on p "Checked In" at bounding box center [610, 169] width 66 height 123
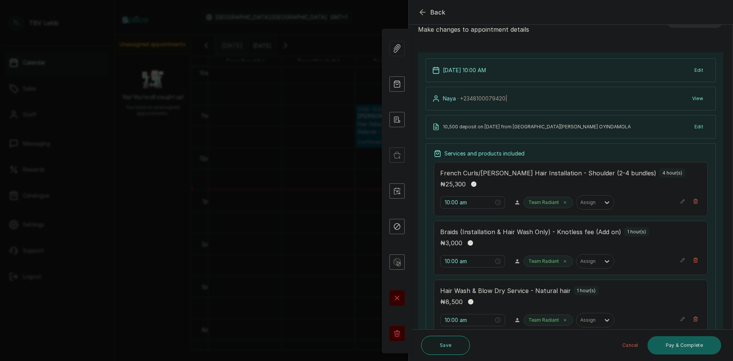
scroll to position [38, 0]
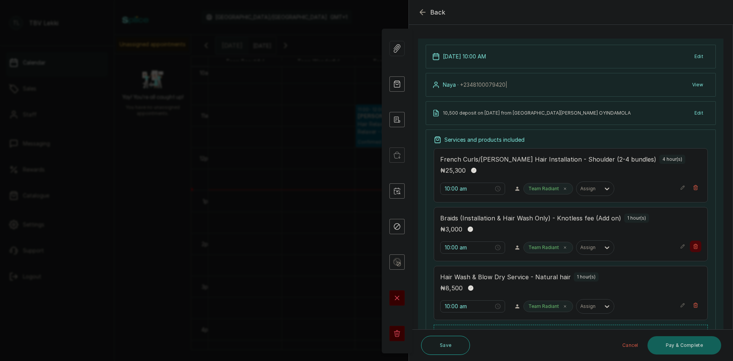
click at [694, 245] on icon "button" at bounding box center [696, 246] width 4 height 5
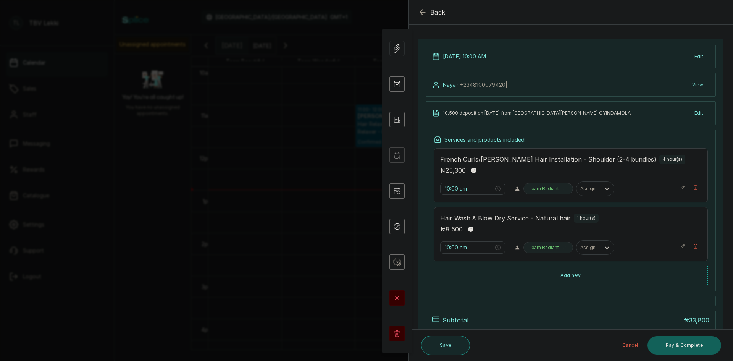
click at [445, 345] on button "Save" at bounding box center [445, 345] width 49 height 19
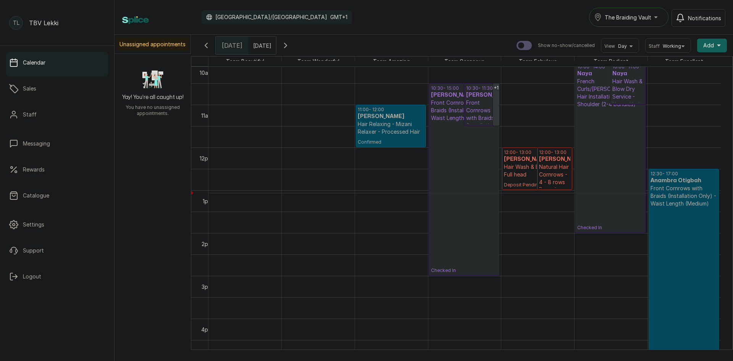
click at [614, 116] on p "Checked In" at bounding box center [610, 169] width 66 height 123
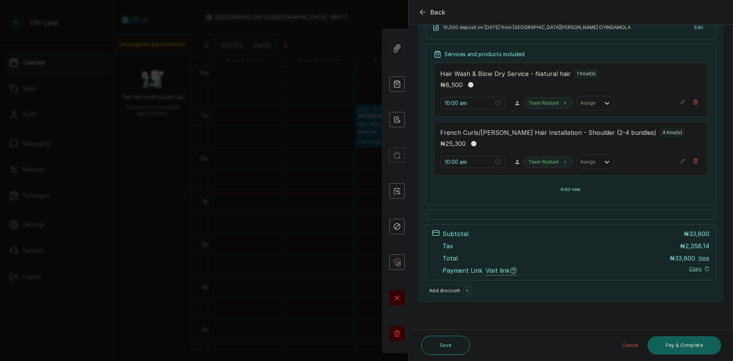
scroll to position [124, 0]
click at [566, 188] on button "Add new" at bounding box center [571, 189] width 274 height 18
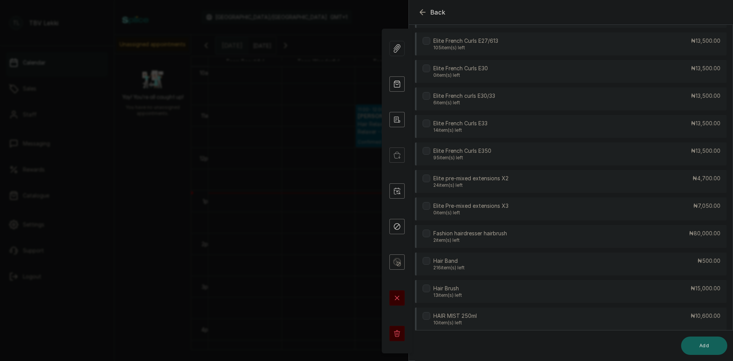
scroll to position [1107, 0]
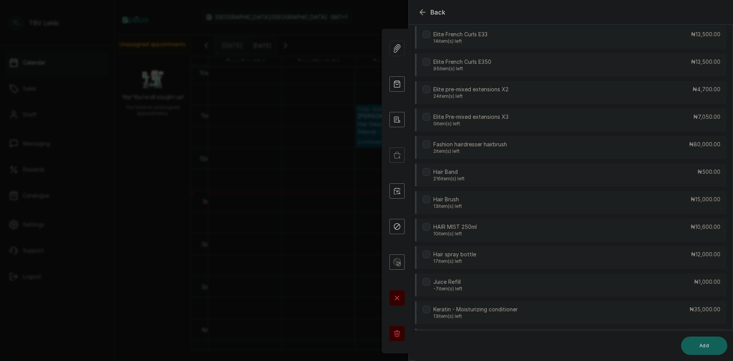
click at [427, 226] on label at bounding box center [427, 227] width 8 height 8
click at [698, 350] on button "Add" at bounding box center [704, 345] width 46 height 18
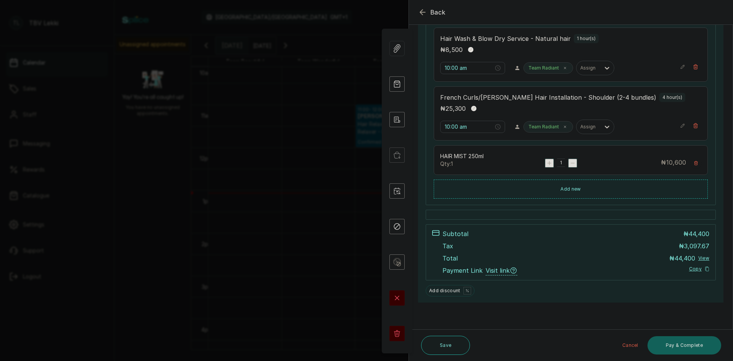
scroll to position [159, 0]
click at [443, 346] on button "Save" at bounding box center [445, 345] width 49 height 19
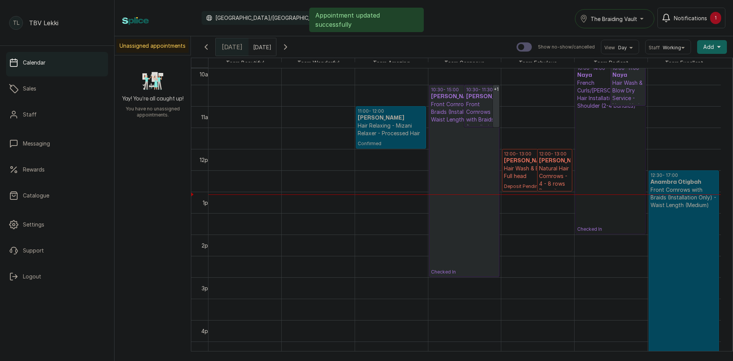
click at [612, 149] on link "10:00 - 14:00 Naya French Curls/Lugo Hair Installation - Shoulder (2-4 bundles)…" at bounding box center [610, 148] width 70 height 171
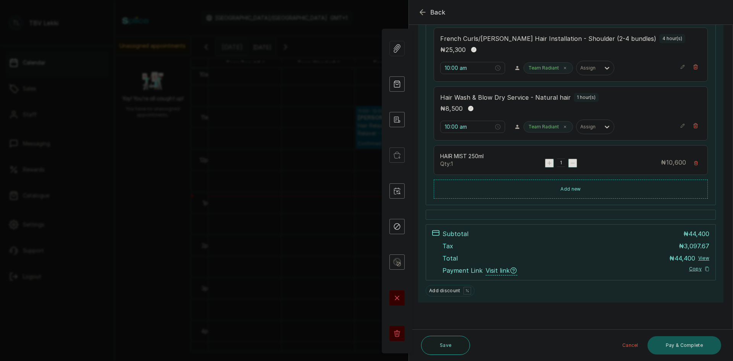
click at [675, 344] on button "Pay & Complete" at bounding box center [685, 345] width 74 height 18
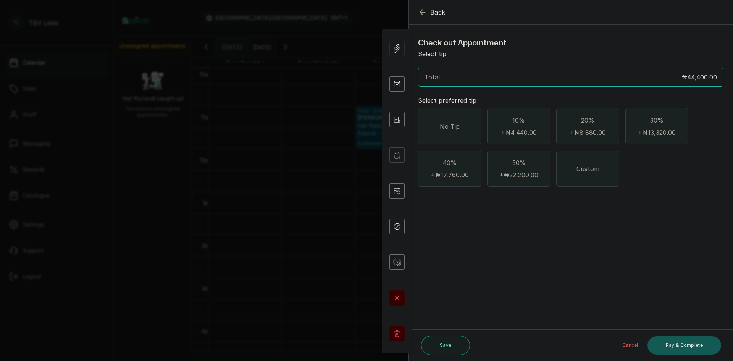
scroll to position [0, 0]
click at [441, 123] on span "No Tip" at bounding box center [450, 126] width 20 height 9
click at [676, 338] on button "Pay & Complete" at bounding box center [685, 345] width 74 height 18
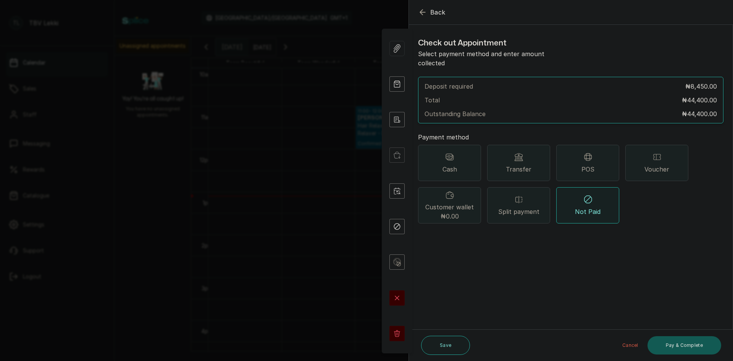
click at [671, 338] on button "Pay & Complete" at bounding box center [685, 345] width 74 height 18
click at [582, 152] on div "POS" at bounding box center [587, 163] width 63 height 36
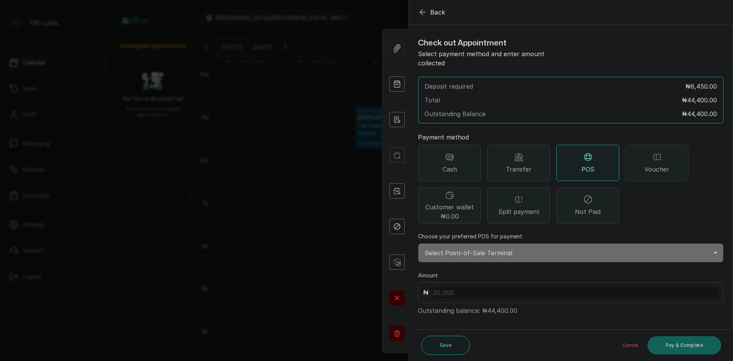
click at [510, 191] on div "Split payment" at bounding box center [518, 205] width 63 height 36
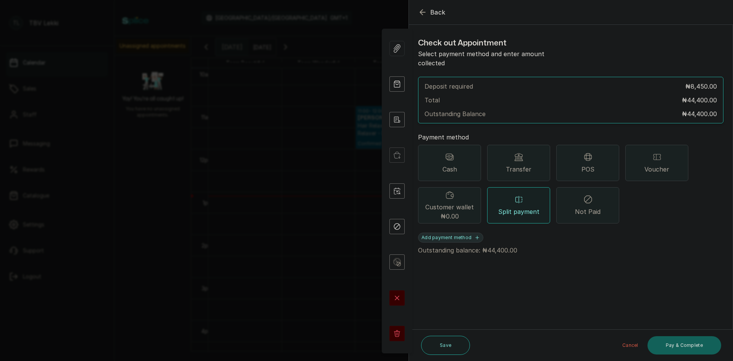
click at [462, 233] on button "Add payment method" at bounding box center [450, 238] width 65 height 10
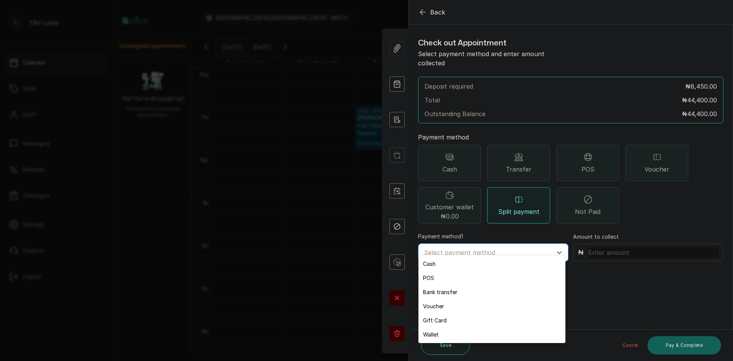
click at [440, 291] on div "Bank transfer" at bounding box center [491, 292] width 147 height 14
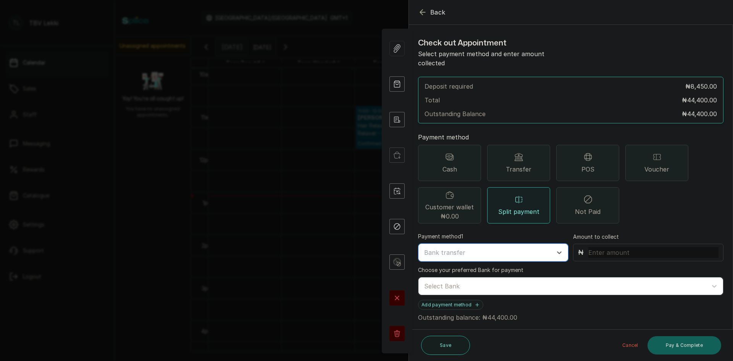
click at [614, 247] on input "text" at bounding box center [653, 252] width 130 height 11
type input "10,500"
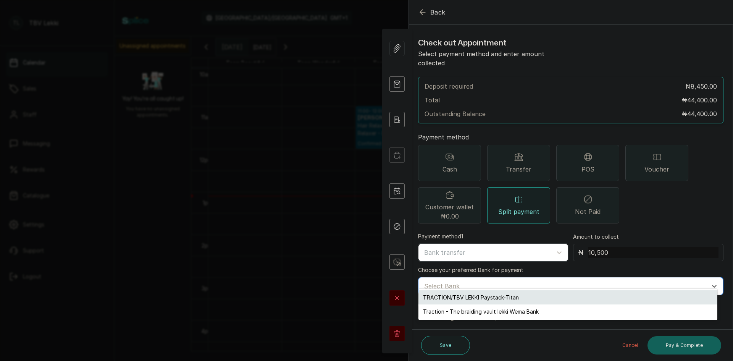
click at [464, 295] on div "TRACTION/TBV LEKKI Paystack-Titan" at bounding box center [567, 297] width 299 height 14
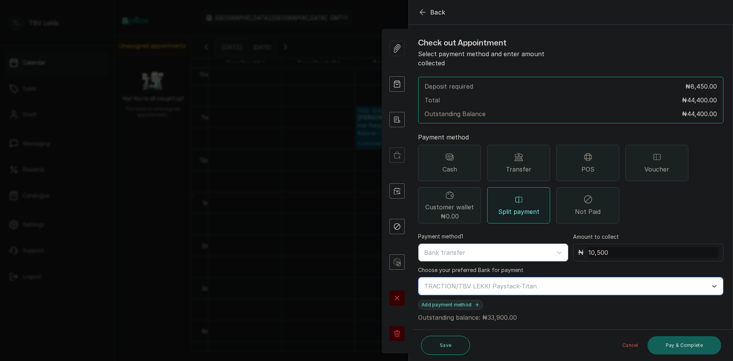
click at [451, 300] on button "Add payment method" at bounding box center [450, 305] width 65 height 10
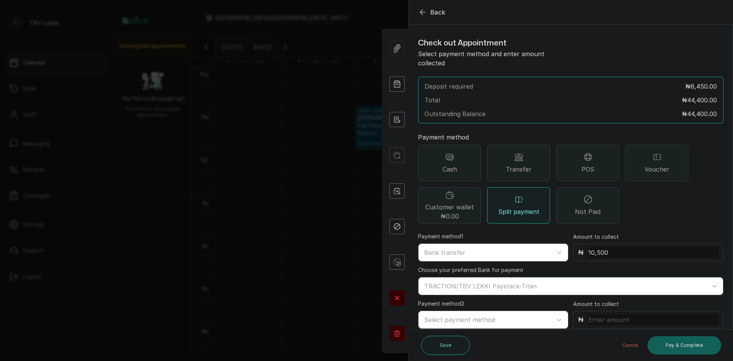
scroll to position [23, 0]
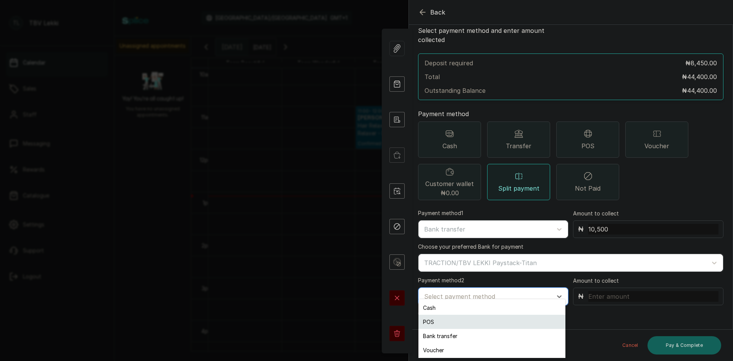
click at [436, 318] on div "POS" at bounding box center [491, 322] width 147 height 14
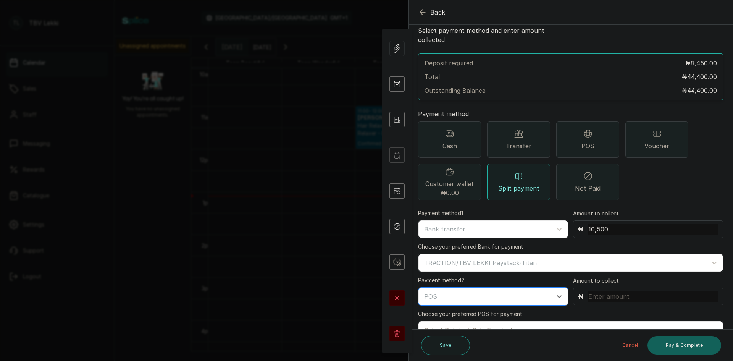
click at [599, 291] on input "text" at bounding box center [653, 296] width 130 height 11
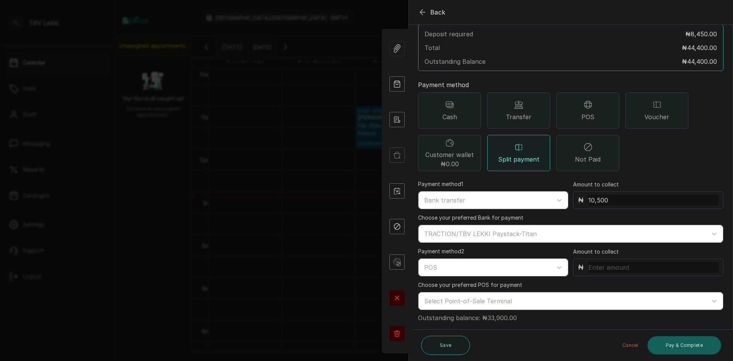
scroll to position [57, 0]
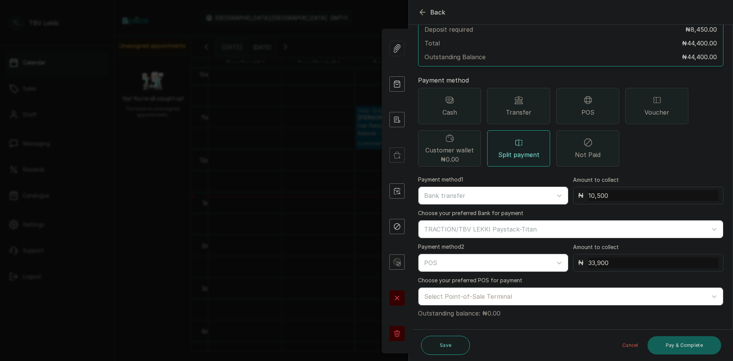
type input "33,900"
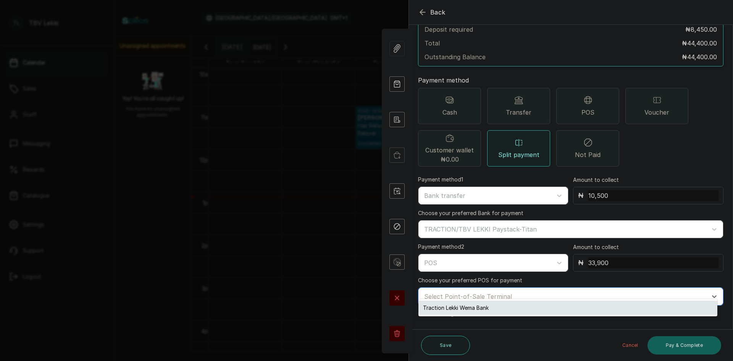
click at [470, 304] on div "Traction Lekki Wema Bank" at bounding box center [567, 308] width 299 height 14
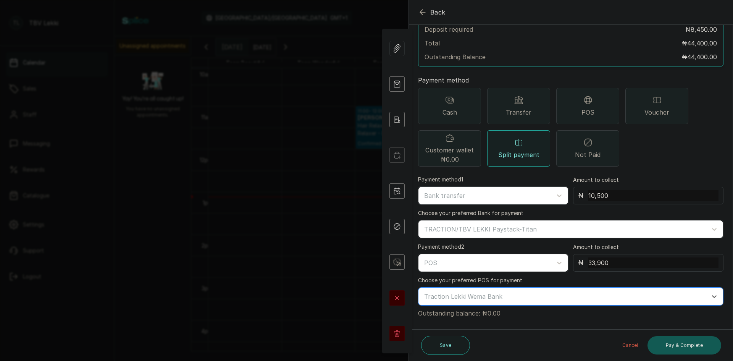
click at [674, 350] on button "Pay & Complete" at bounding box center [685, 345] width 74 height 18
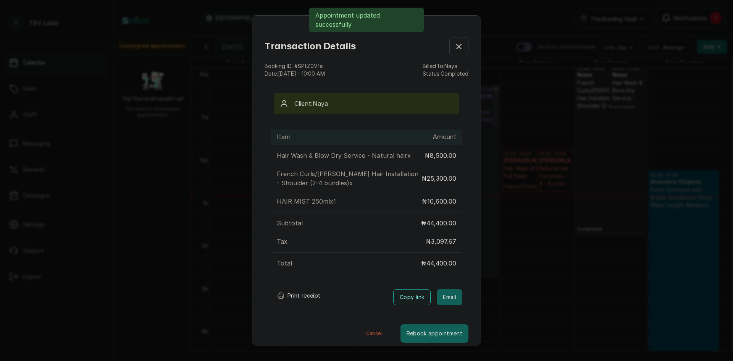
click at [302, 295] on button "Print receipt" at bounding box center [299, 295] width 56 height 15
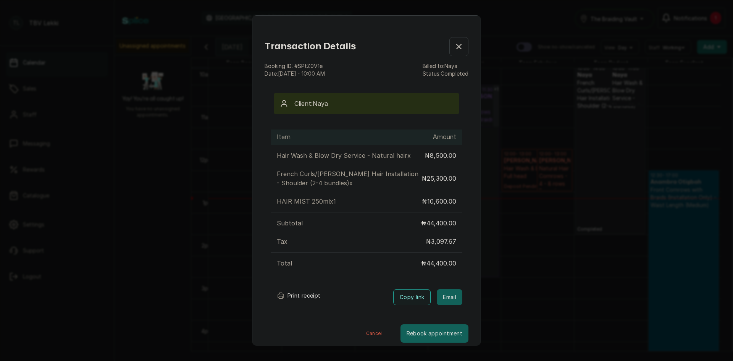
click at [449, 41] on button "Show no-show/cancelled" at bounding box center [458, 46] width 19 height 19
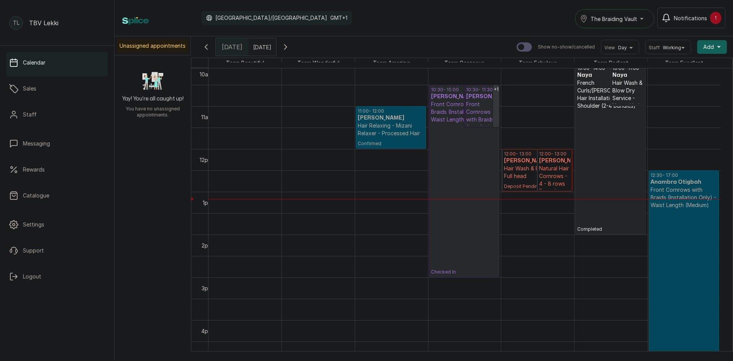
click at [717, 15] on div "1" at bounding box center [715, 18] width 11 height 12
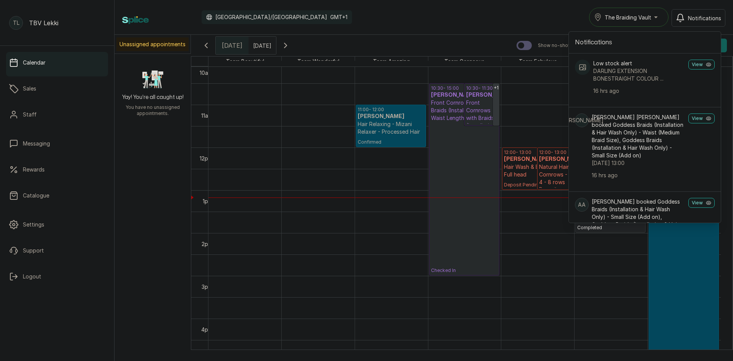
scroll to position [0, 0]
click at [693, 62] on button "View" at bounding box center [701, 64] width 26 height 10
